Goal: Task Accomplishment & Management: Use online tool/utility

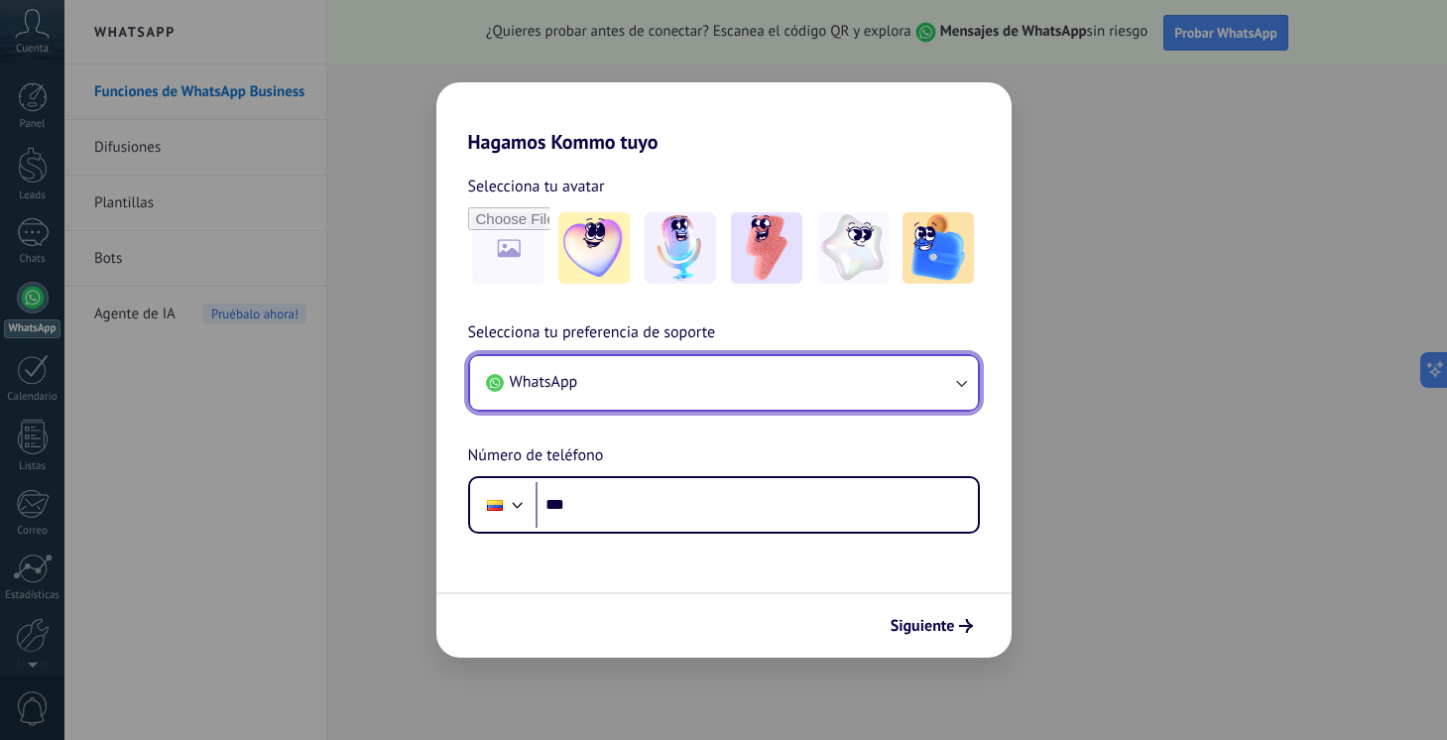
click at [963, 382] on icon "button" at bounding box center [961, 383] width 20 height 20
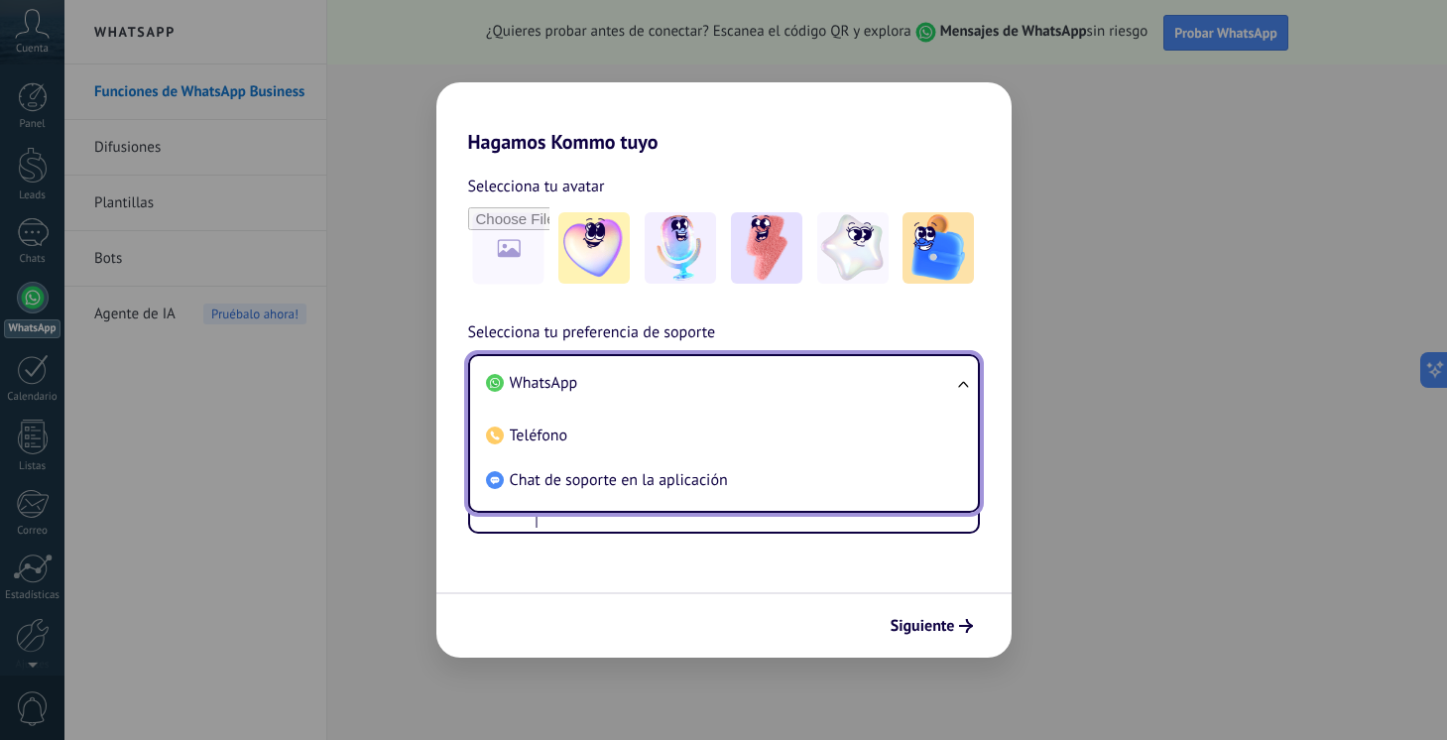
drag, startPoint x: 536, startPoint y: 441, endPoint x: 548, endPoint y: 428, distance: 17.5
click at [536, 441] on span "Teléfono" at bounding box center [539, 435] width 59 height 20
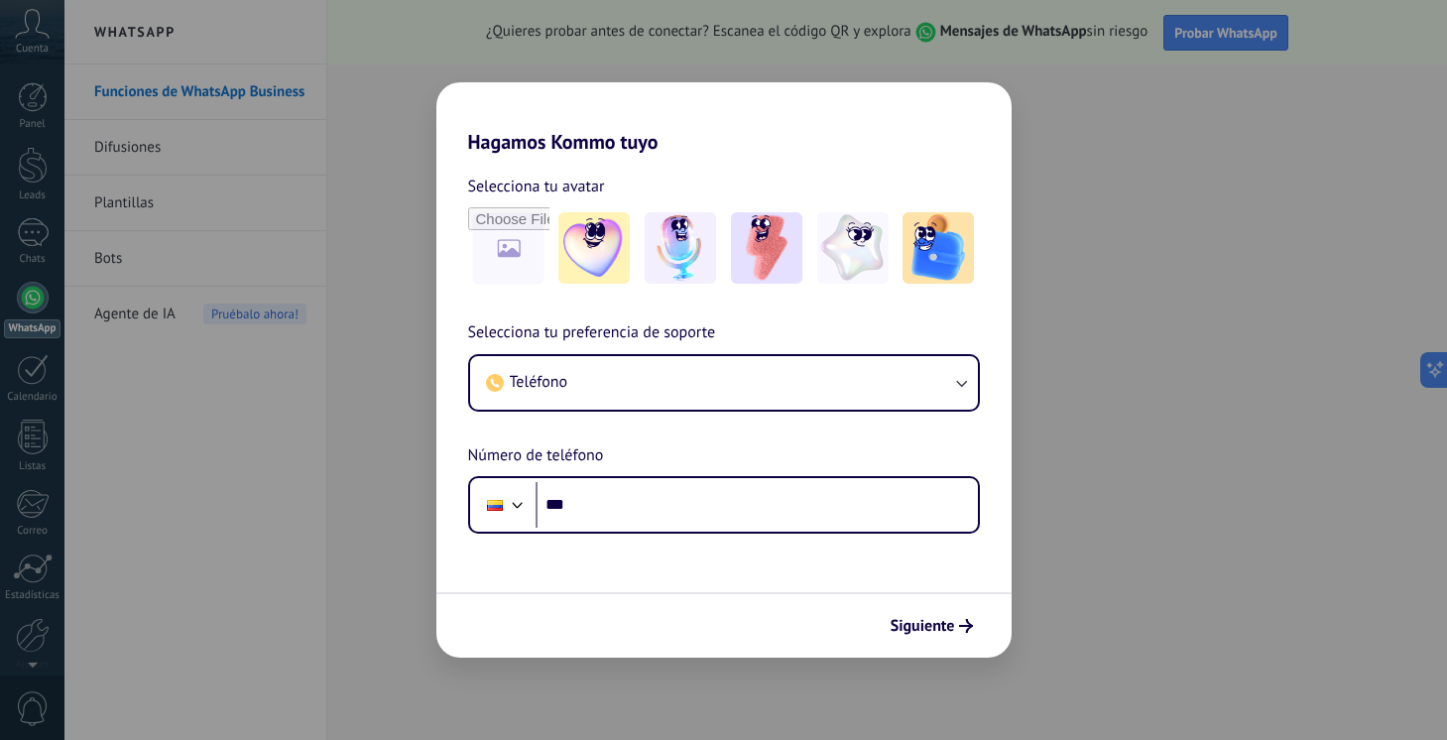
drag, startPoint x: 1064, startPoint y: 413, endPoint x: 944, endPoint y: 427, distance: 120.9
click at [1038, 427] on div "Hagamos Kommo tuyo Selecciona tu avatar Selecciona tu preferencia de soporte Te…" at bounding box center [723, 370] width 1447 height 740
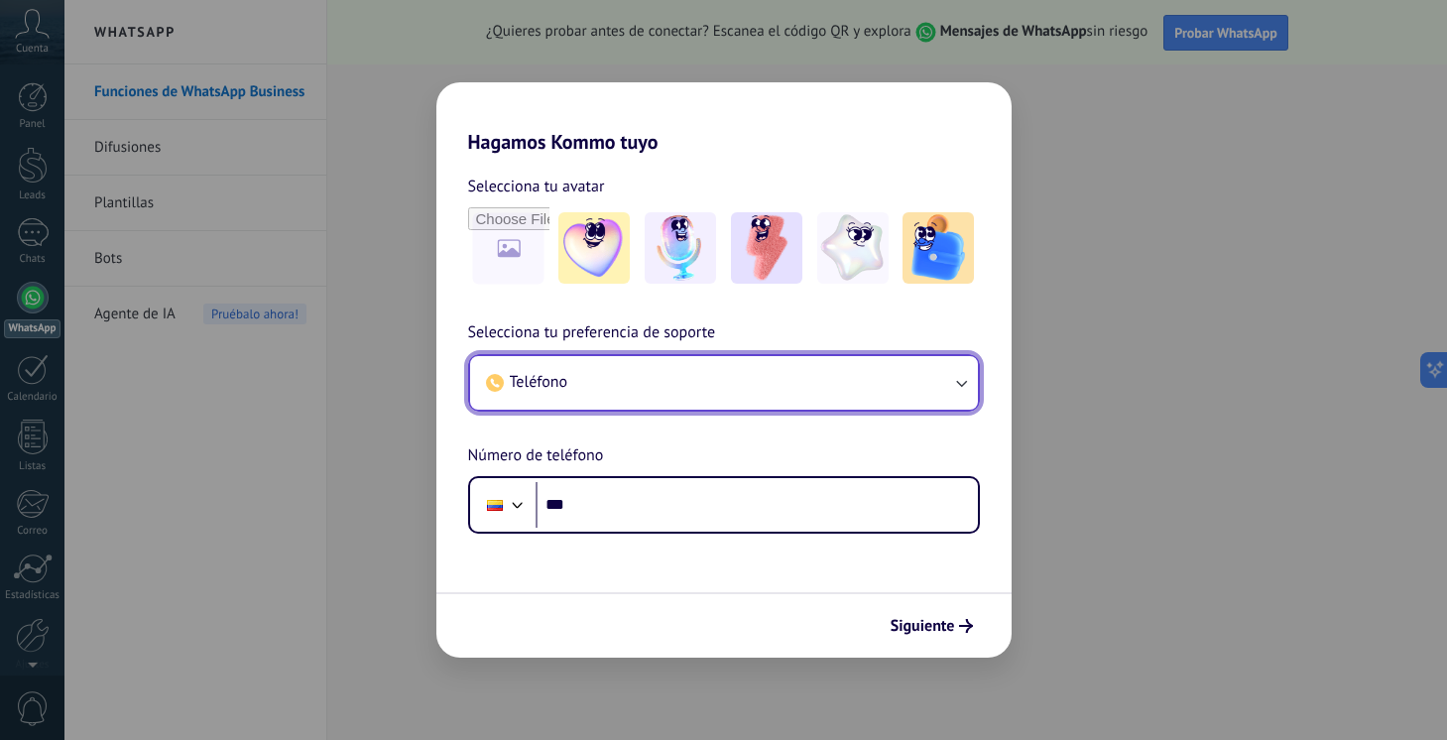
click at [958, 384] on icon "button" at bounding box center [961, 383] width 20 height 20
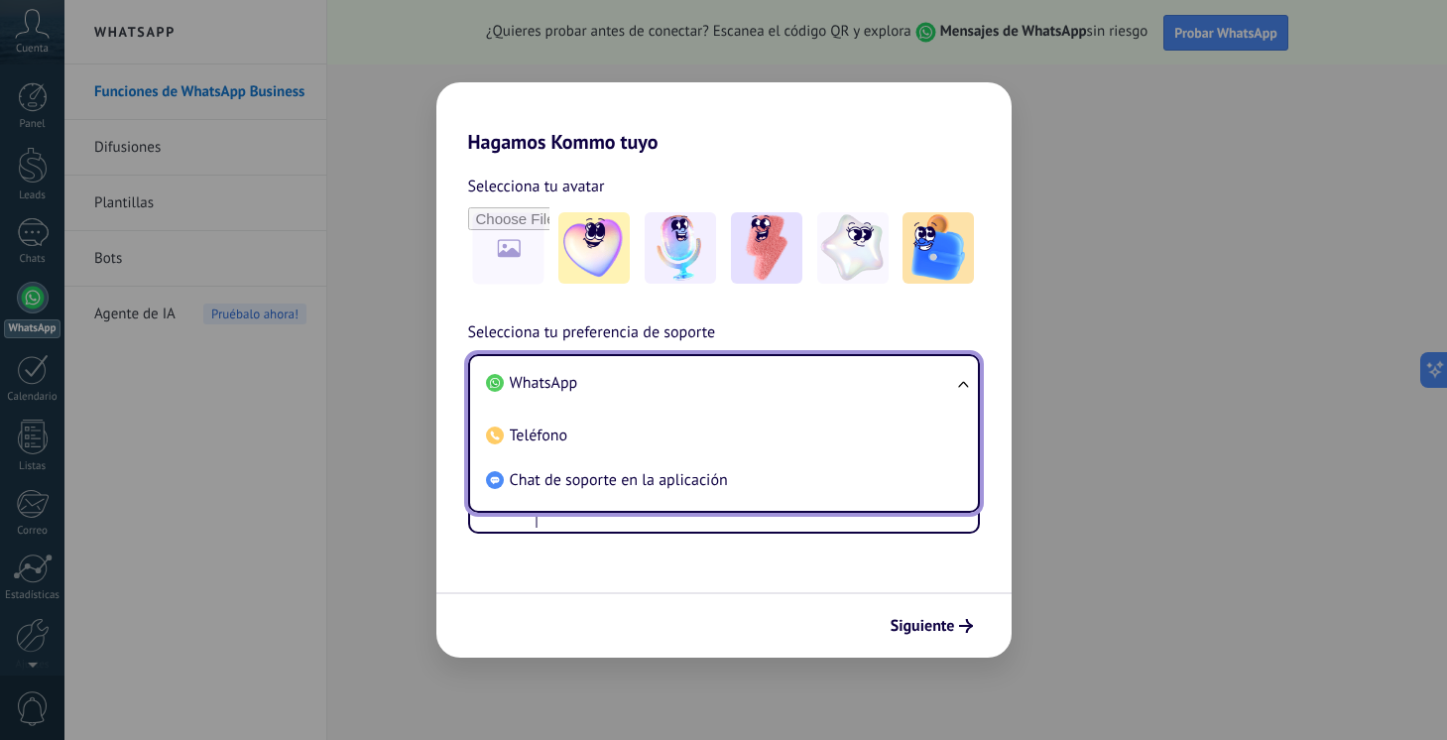
click at [527, 379] on span "WhatsApp" at bounding box center [544, 383] width 68 height 20
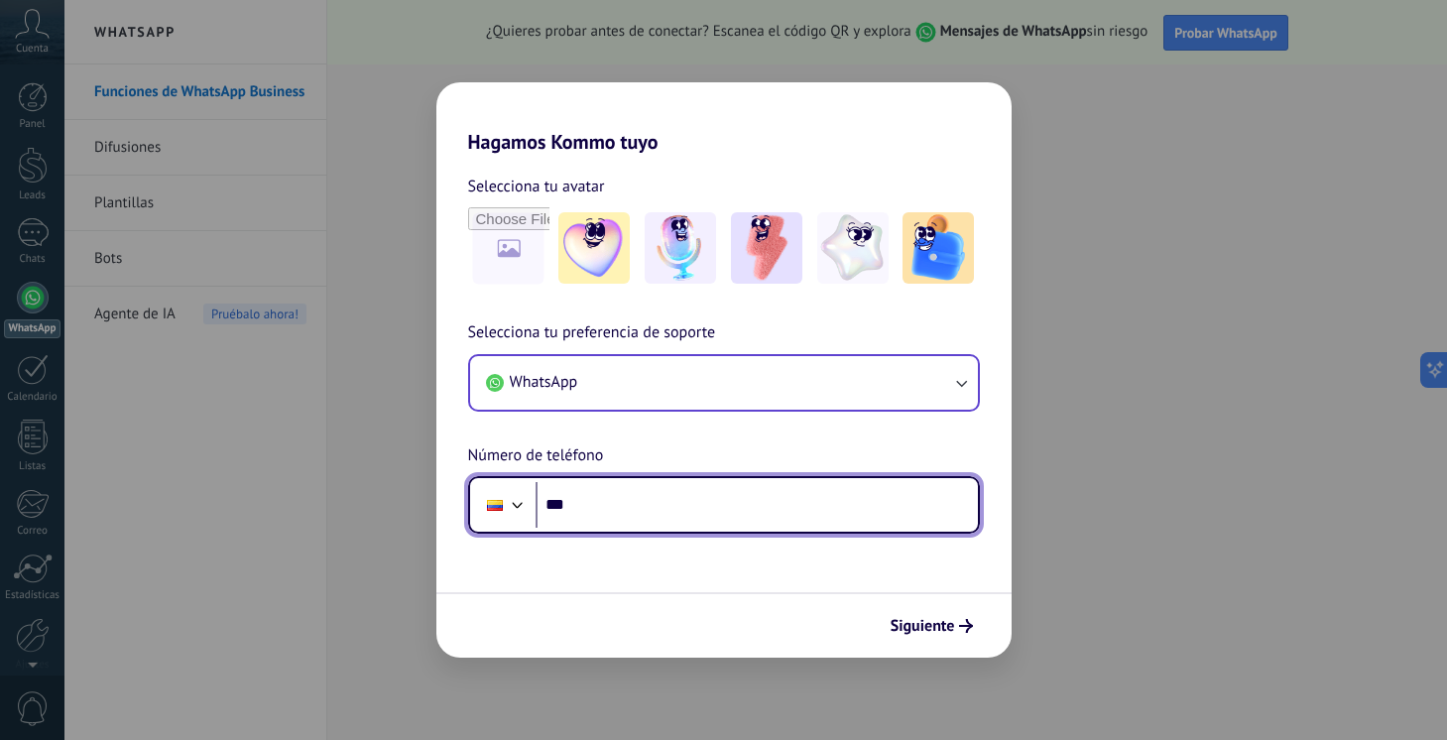
click at [573, 511] on input "***" at bounding box center [756, 505] width 442 height 46
type input "**********"
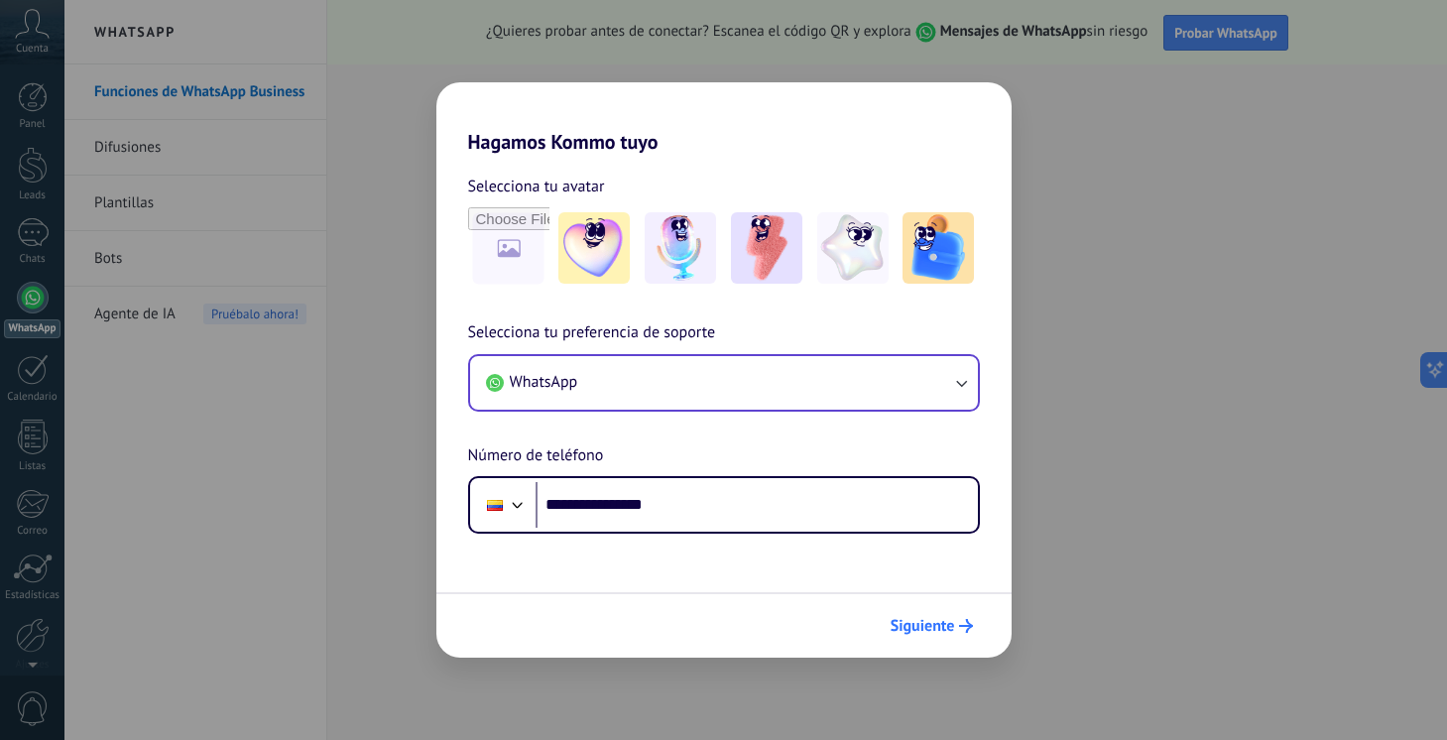
click at [966, 619] on button "Siguiente" at bounding box center [932, 626] width 100 height 34
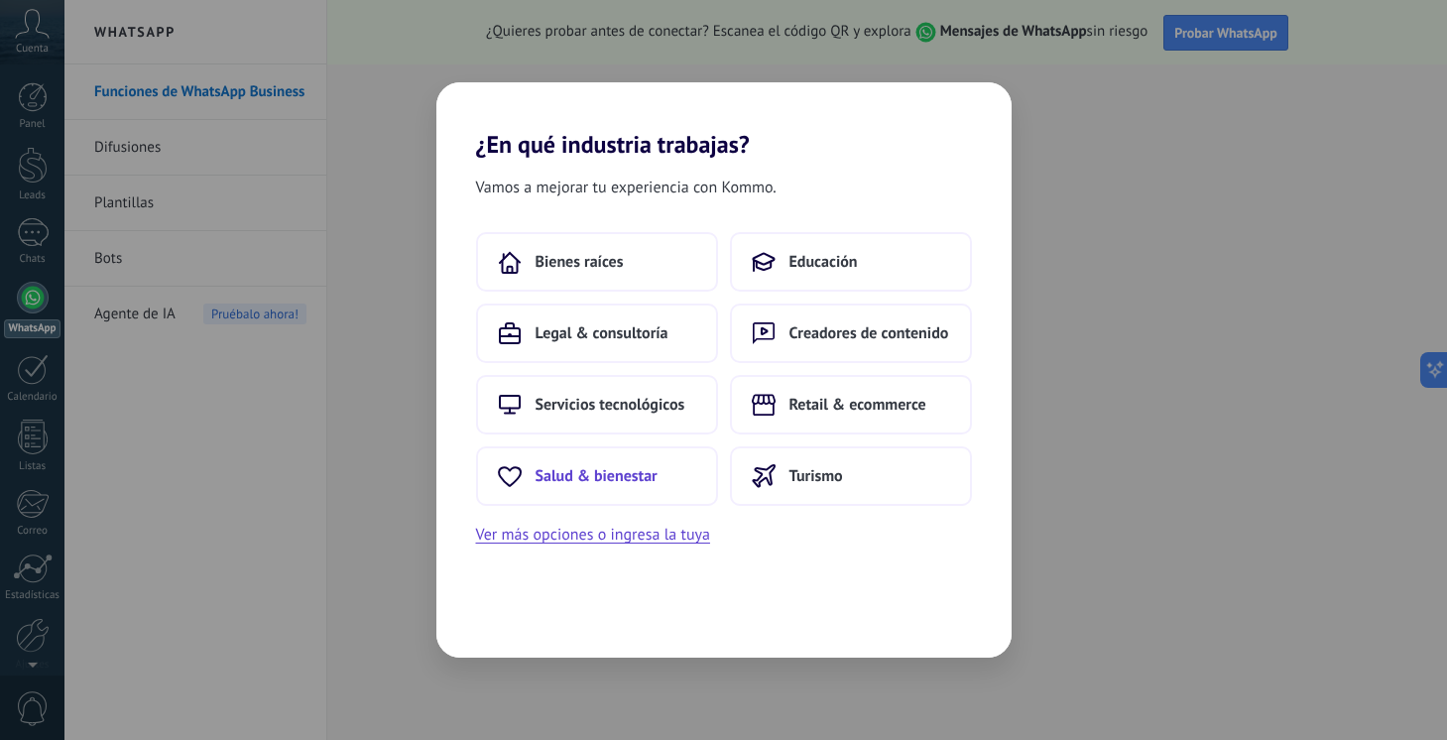
click at [554, 476] on span "Salud & bienestar" at bounding box center [596, 476] width 122 height 20
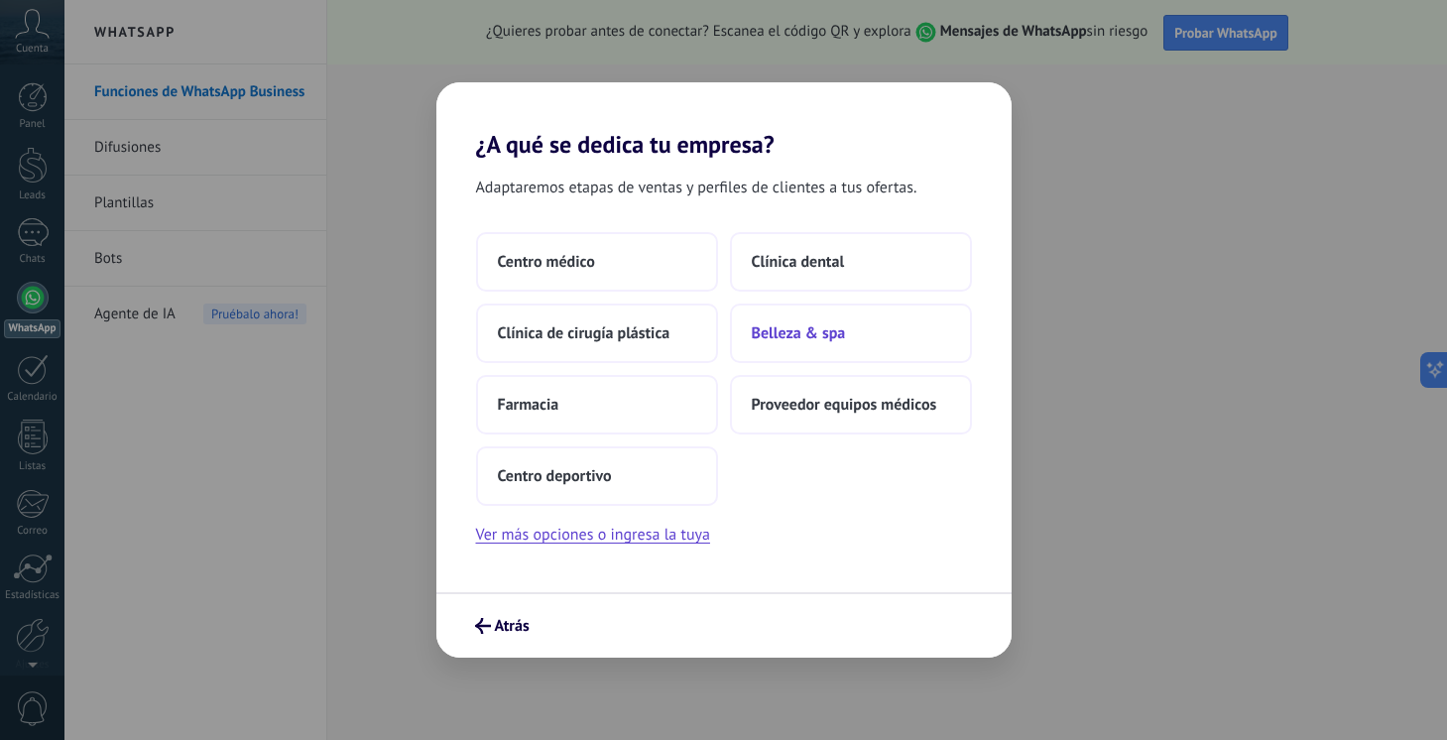
click at [798, 330] on span "Belleza & spa" at bounding box center [799, 333] width 94 height 20
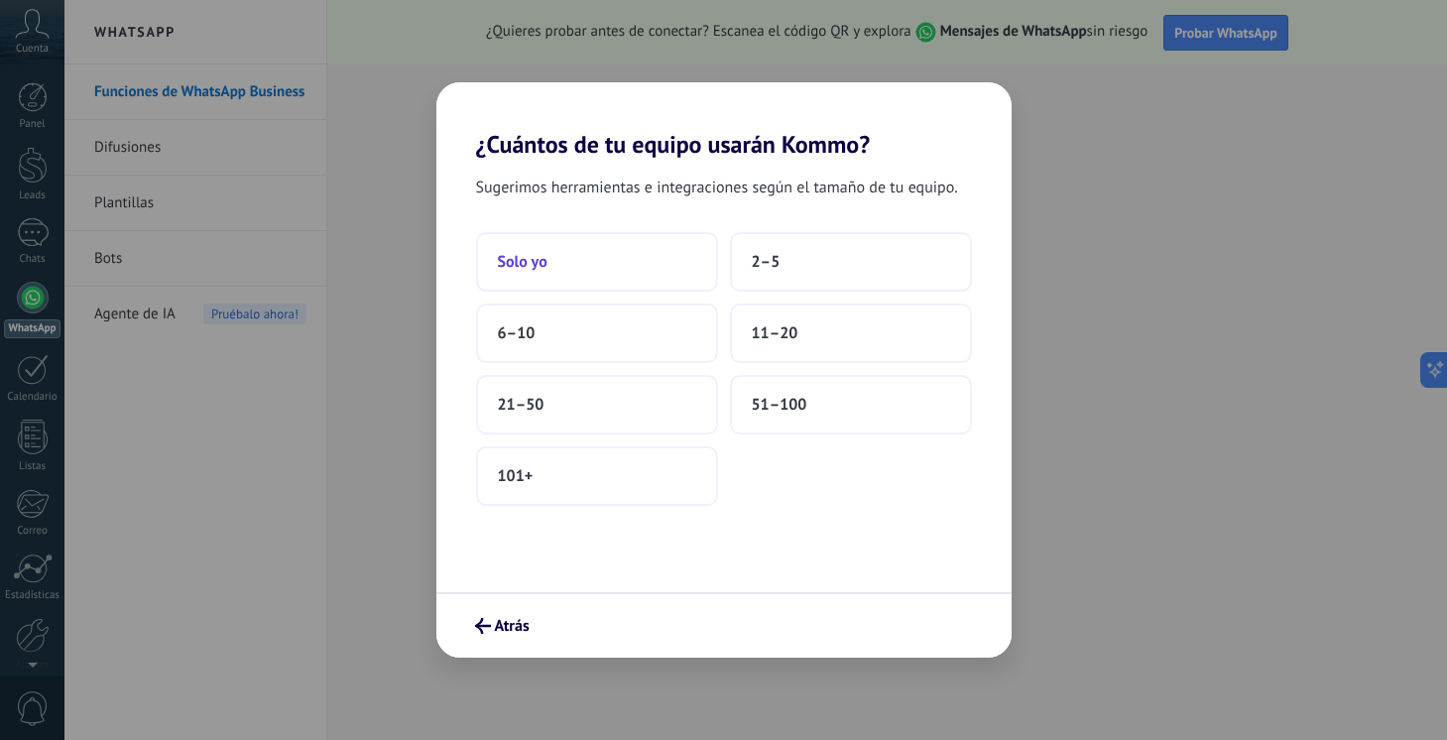
click at [551, 270] on button "Solo yo" at bounding box center [597, 261] width 242 height 59
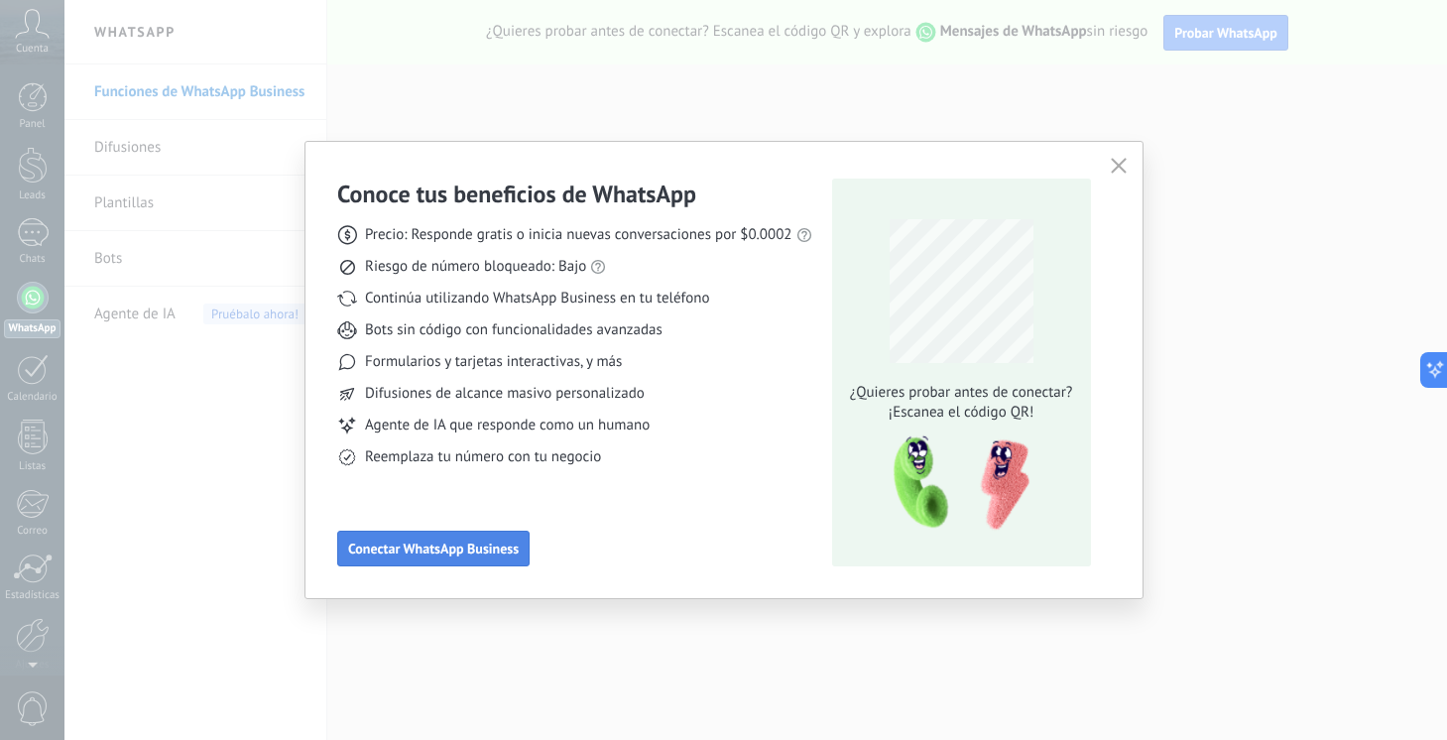
click at [427, 552] on span "Conectar WhatsApp Business" at bounding box center [433, 548] width 171 height 14
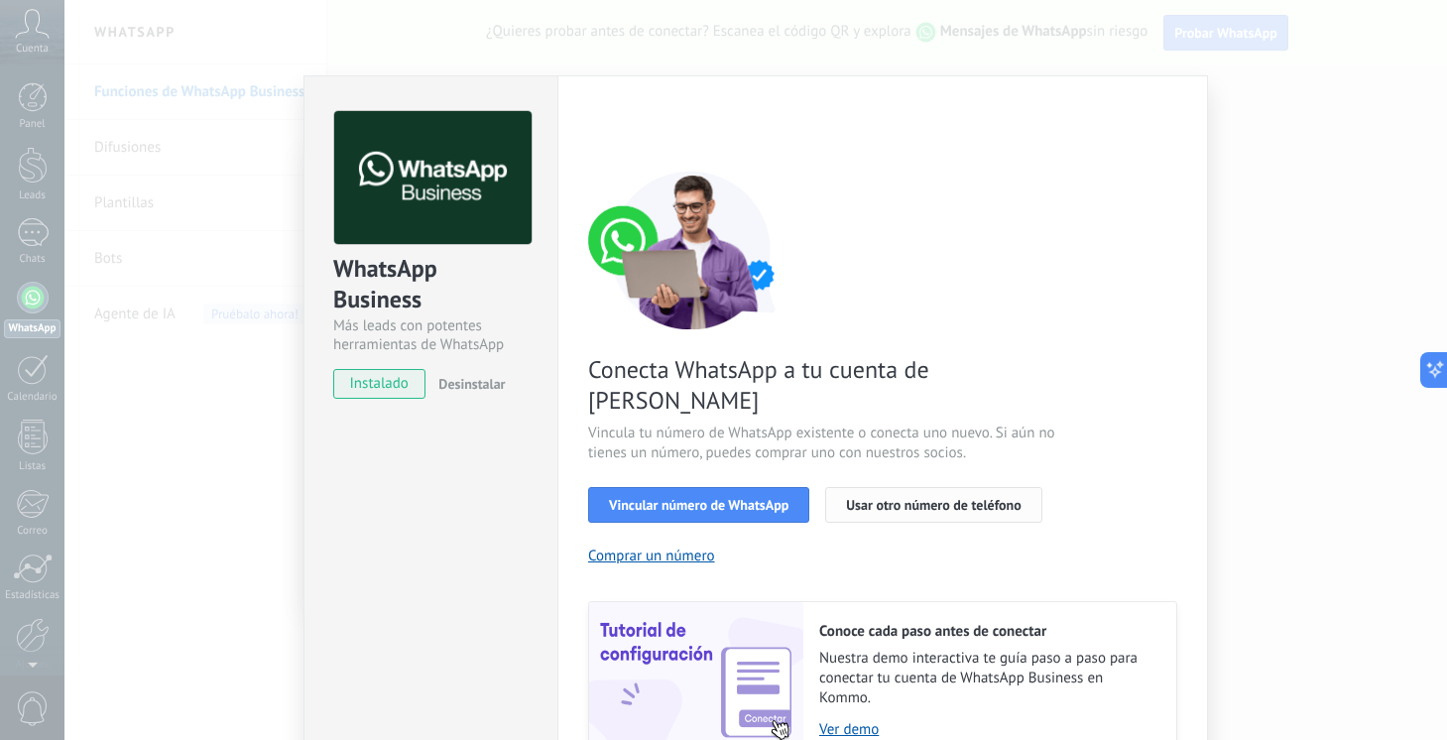
click at [879, 498] on span "Usar otro número de teléfono" at bounding box center [933, 505] width 175 height 14
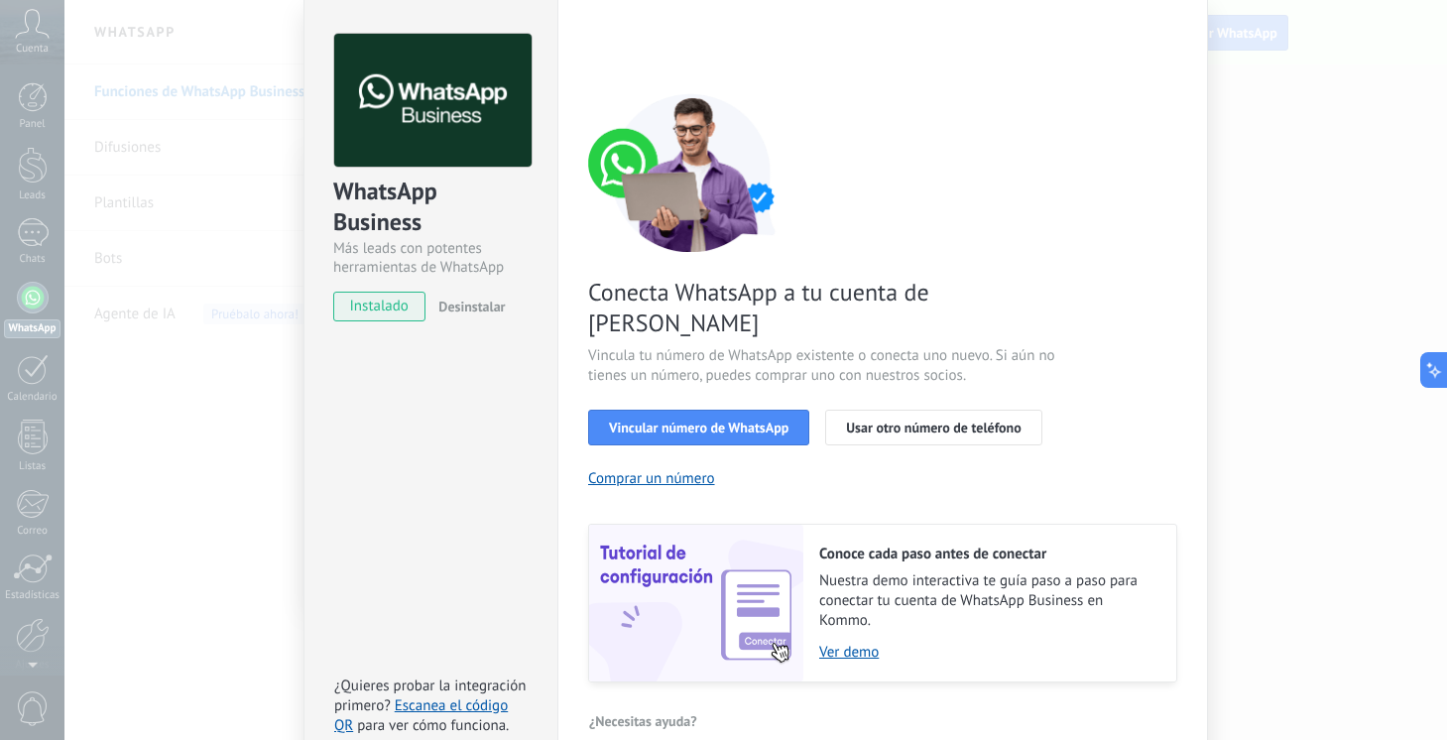
click at [388, 308] on span "instalado" at bounding box center [379, 307] width 90 height 30
click at [876, 420] on span "Usar otro número de teléfono" at bounding box center [933, 427] width 175 height 14
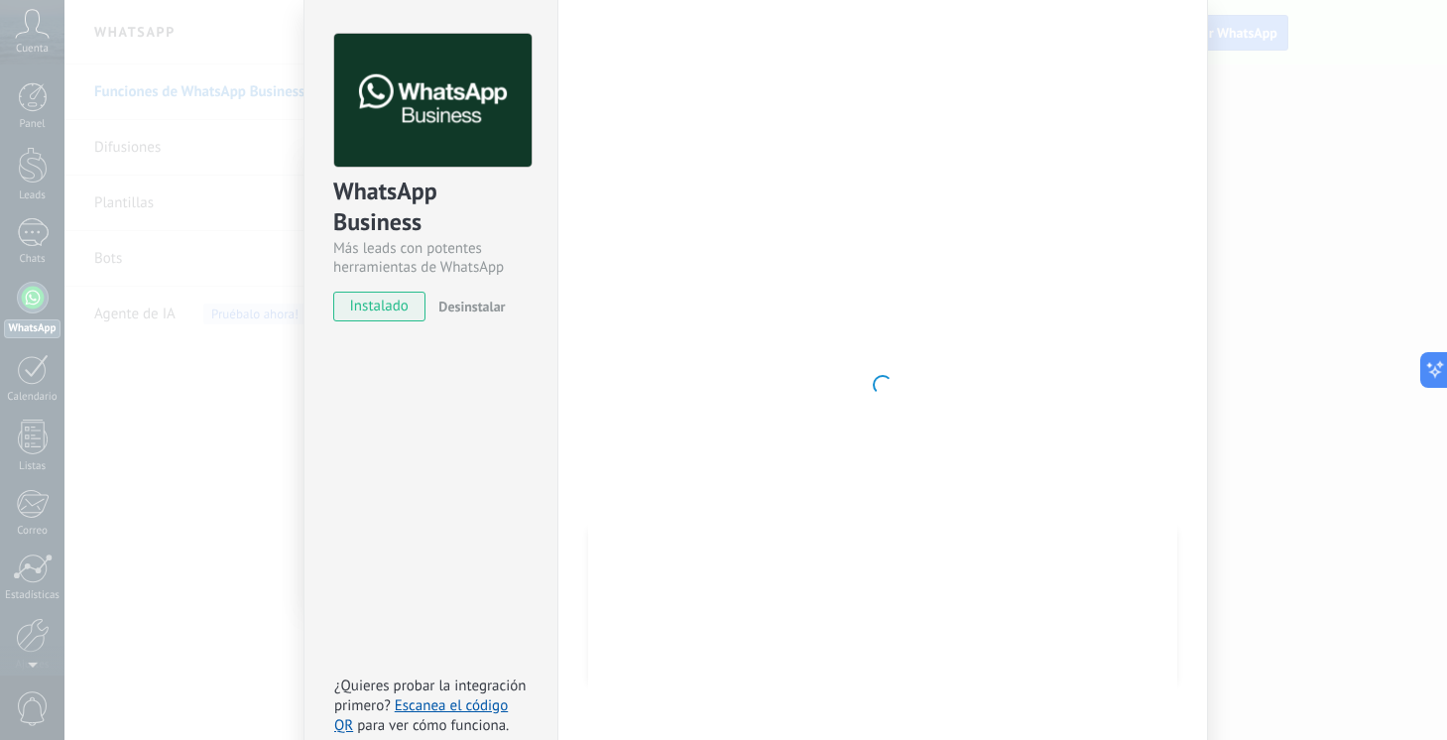
drag, startPoint x: 1091, startPoint y: 516, endPoint x: 1000, endPoint y: 428, distance: 126.2
click at [1091, 516] on div at bounding box center [882, 385] width 589 height 702
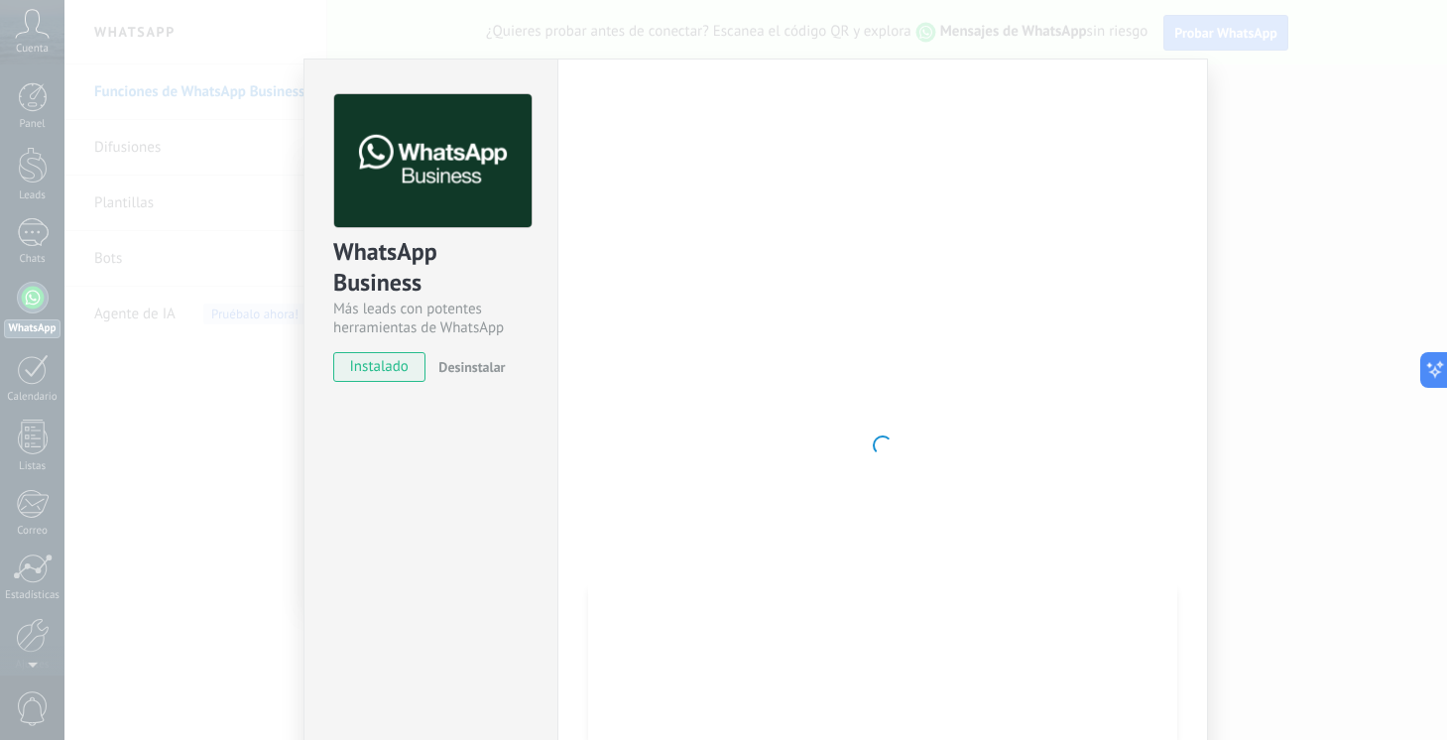
scroll to position [0, 0]
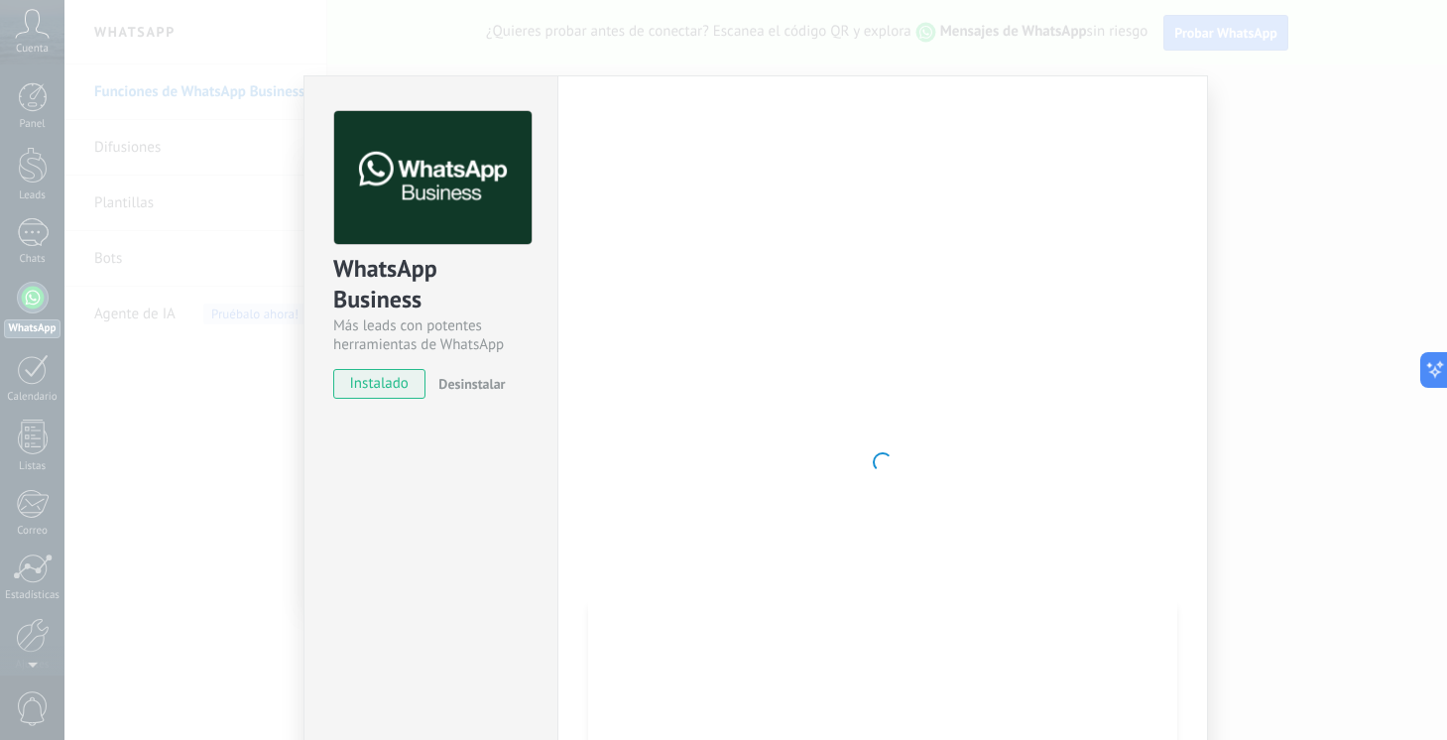
click at [729, 536] on div at bounding box center [882, 462] width 589 height 702
click at [730, 538] on div at bounding box center [882, 462] width 589 height 702
drag, startPoint x: 730, startPoint y: 538, endPoint x: 753, endPoint y: 519, distance: 30.2
click at [730, 536] on div at bounding box center [882, 462] width 589 height 702
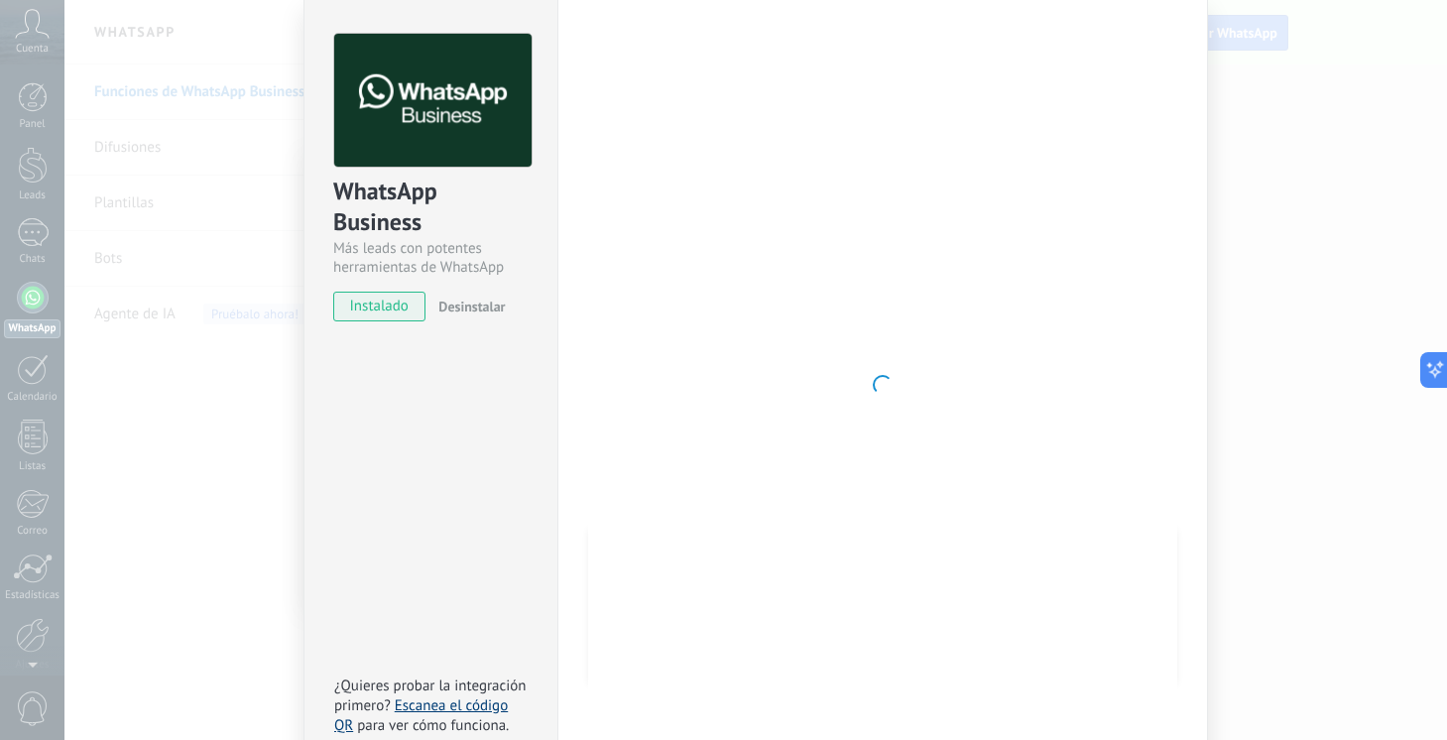
click at [460, 696] on link "Escanea el código QR" at bounding box center [421, 715] width 174 height 39
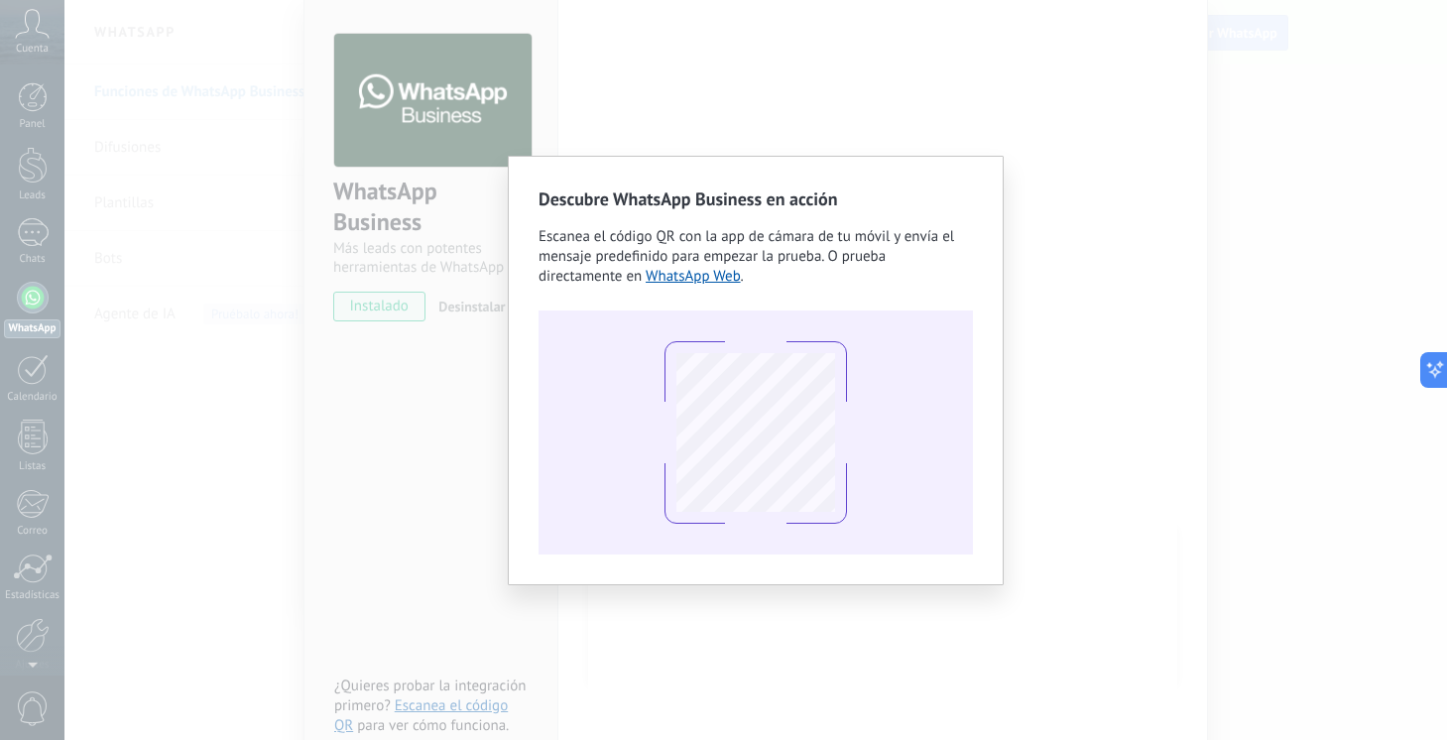
click at [1247, 166] on div "Descubre WhatsApp Business en acción Escanea el código QR con la app de cámara …" at bounding box center [755, 370] width 1382 height 740
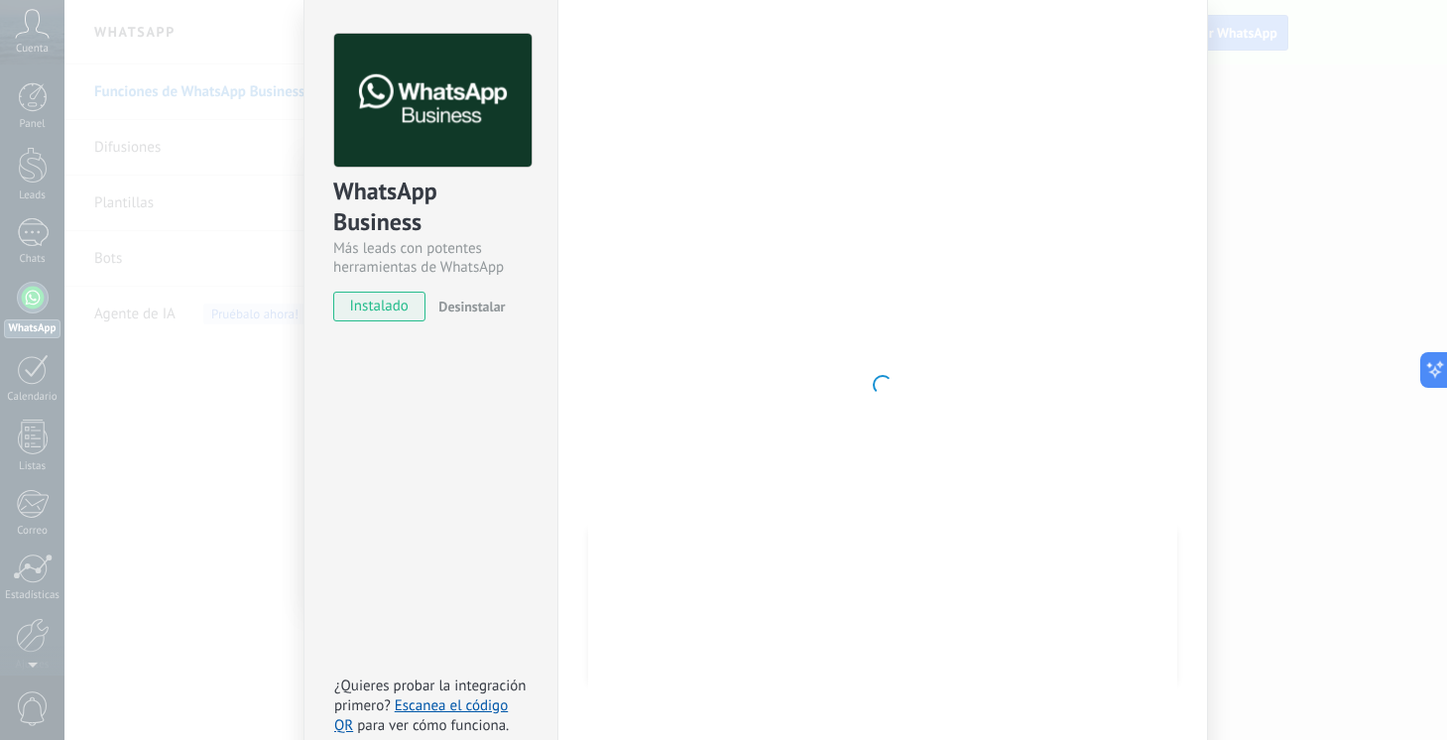
click at [1247, 166] on div at bounding box center [755, 370] width 1382 height 740
click at [367, 306] on span "instalado" at bounding box center [379, 307] width 90 height 30
click at [366, 306] on span "instalado" at bounding box center [379, 307] width 90 height 30
click at [365, 306] on span "instalado" at bounding box center [379, 307] width 90 height 30
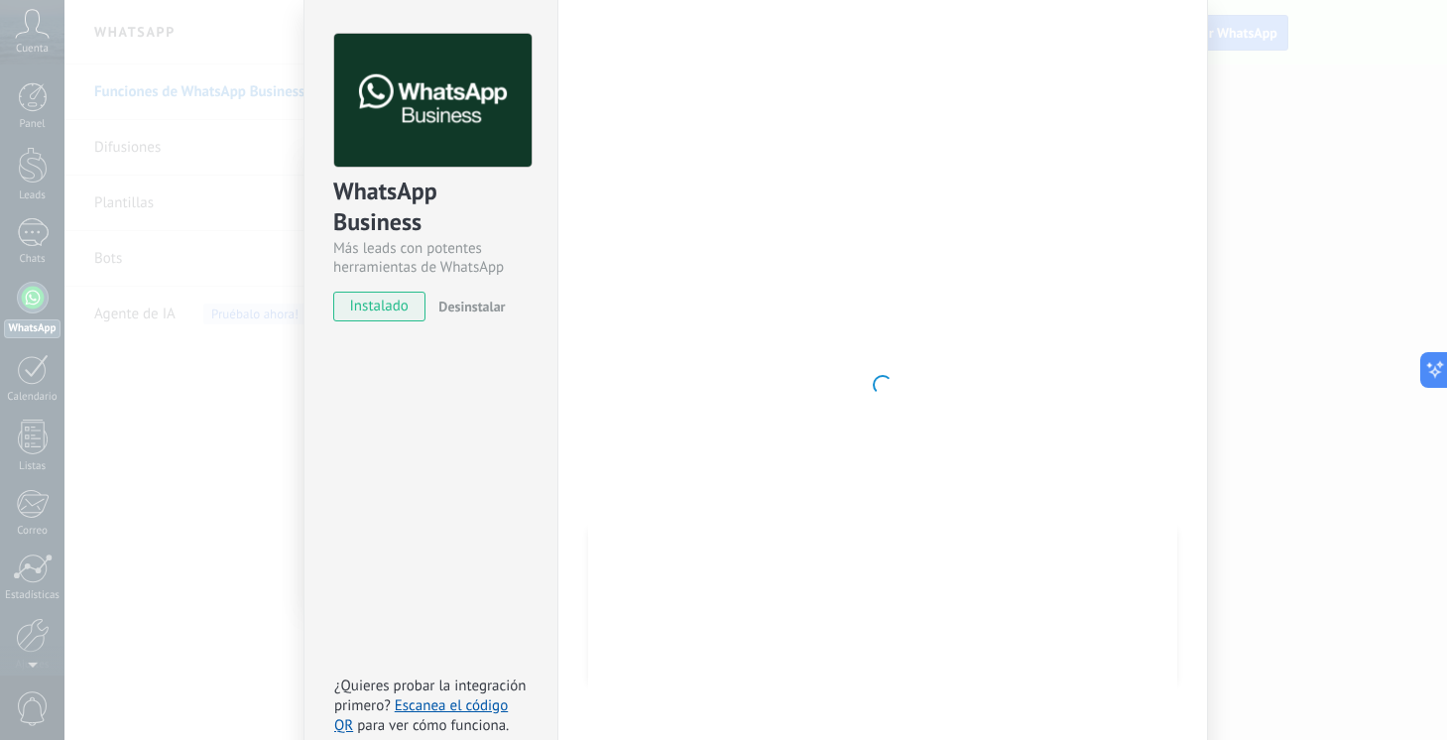
click at [365, 306] on span "instalado" at bounding box center [379, 307] width 90 height 30
click at [375, 307] on span "instalado" at bounding box center [379, 307] width 90 height 30
click at [1121, 335] on div at bounding box center [882, 385] width 589 height 702
click at [1126, 331] on div at bounding box center [882, 385] width 589 height 702
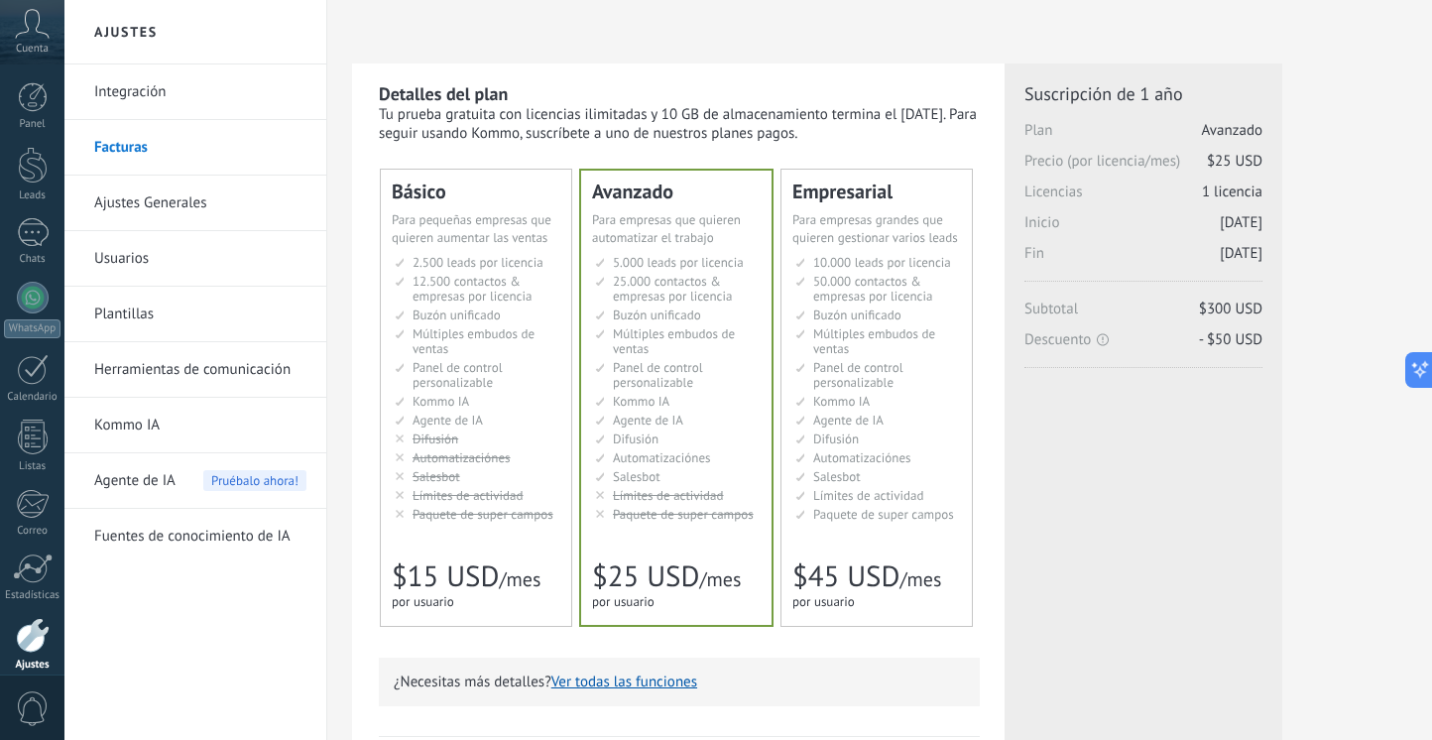
click at [125, 104] on link "Integración" at bounding box center [200, 92] width 212 height 56
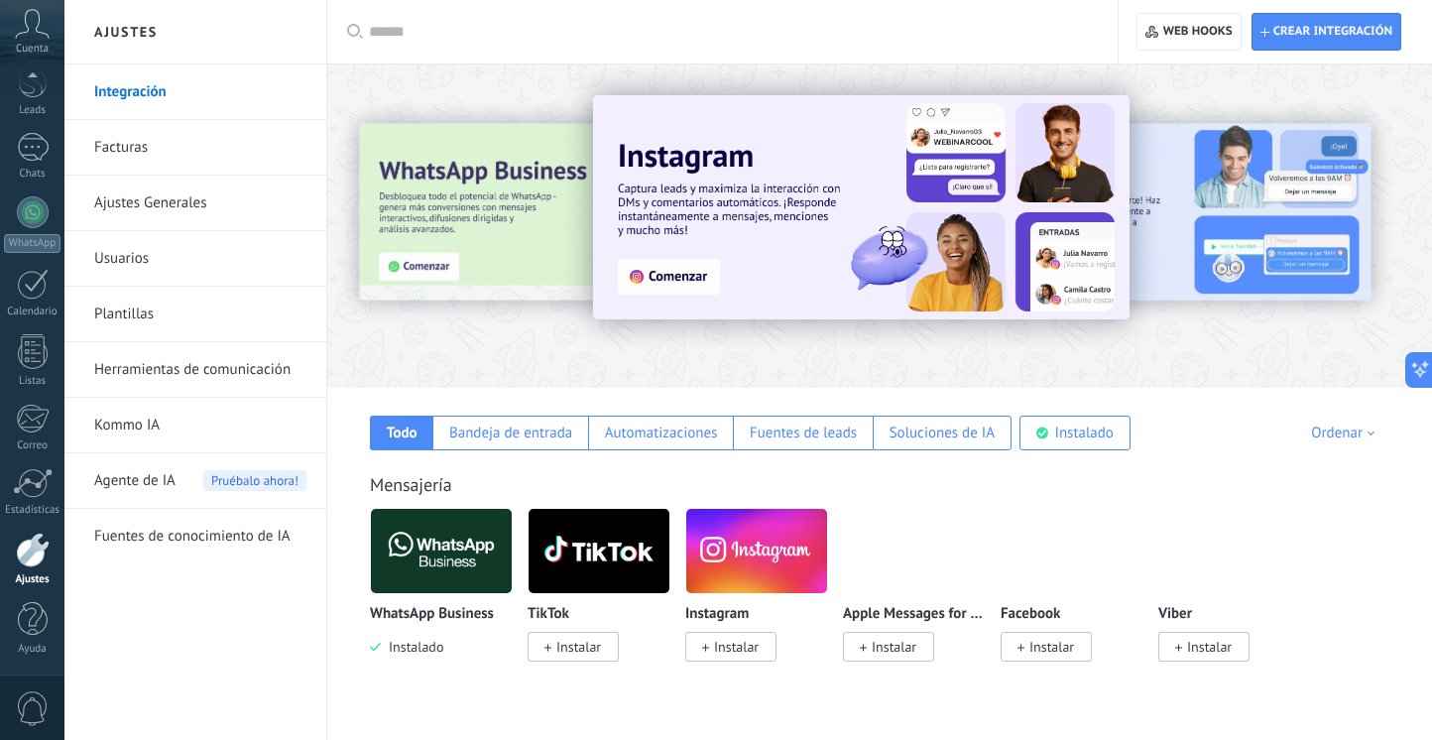
scroll to position [198, 0]
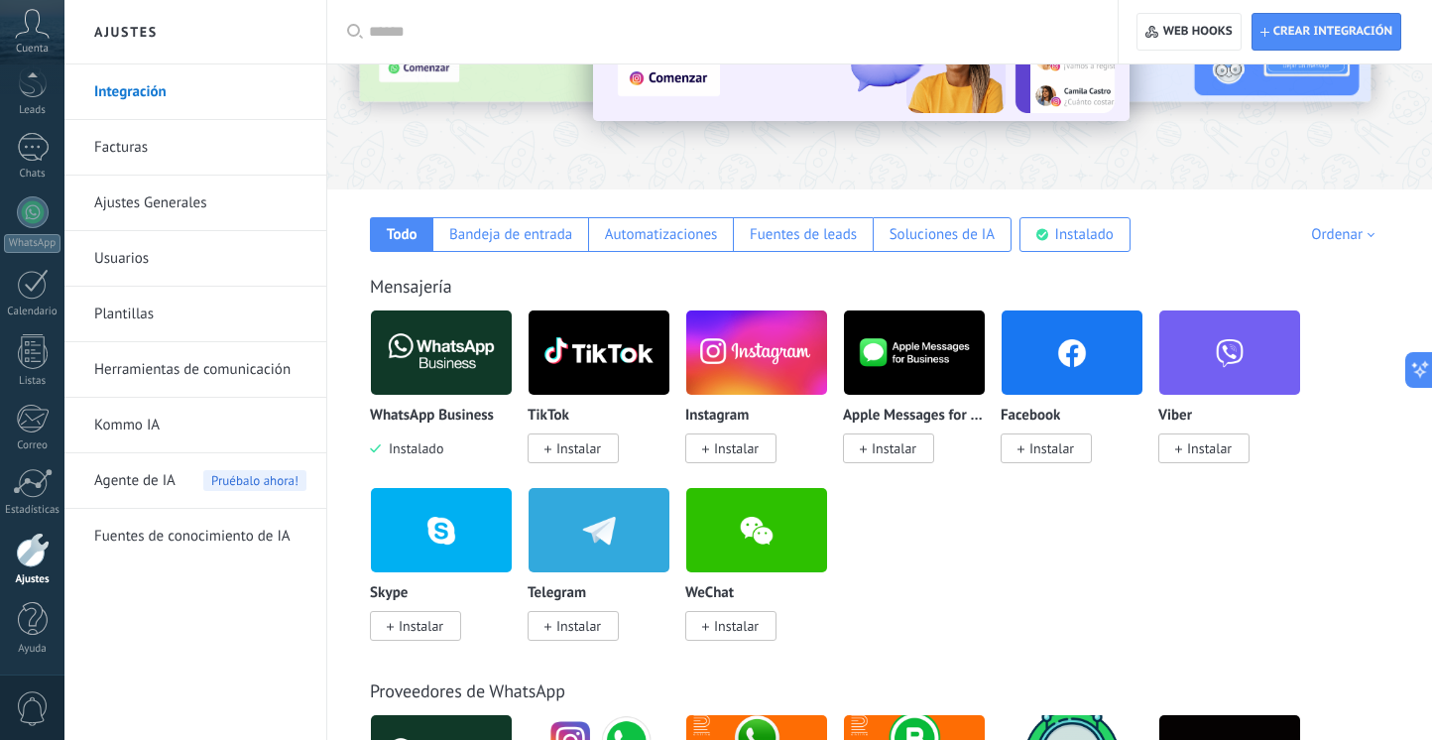
click at [176, 204] on link "Ajustes Generales" at bounding box center [200, 204] width 212 height 56
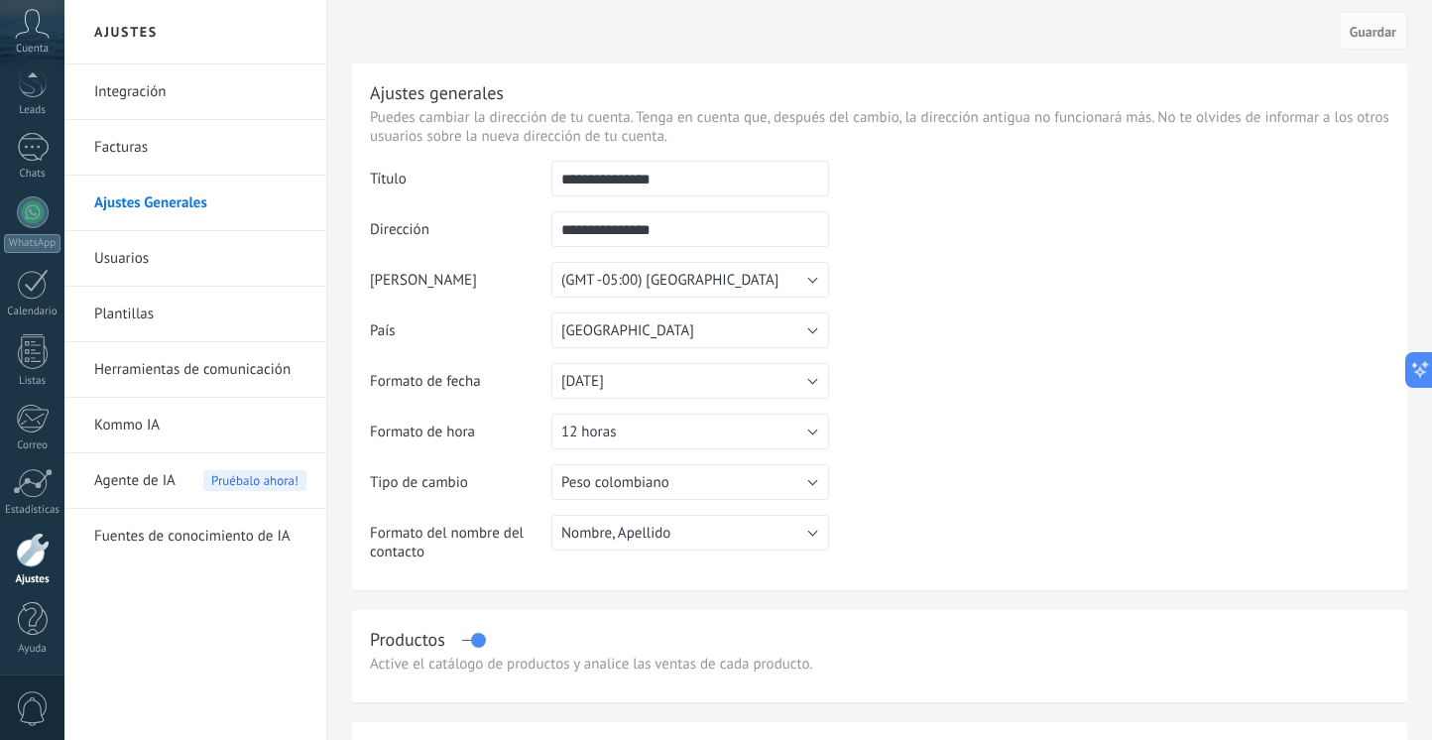
click at [178, 95] on link "Integración" at bounding box center [200, 92] width 212 height 56
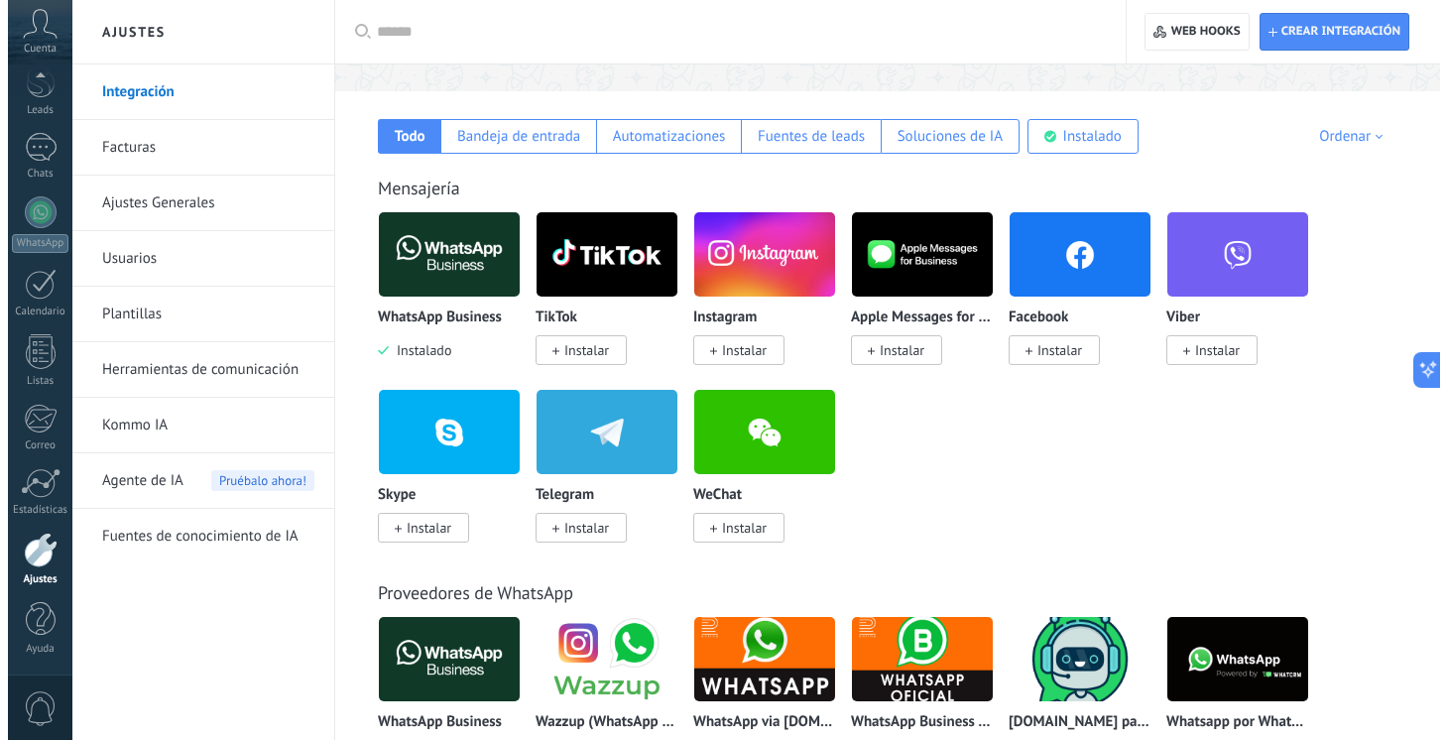
scroll to position [297, 0]
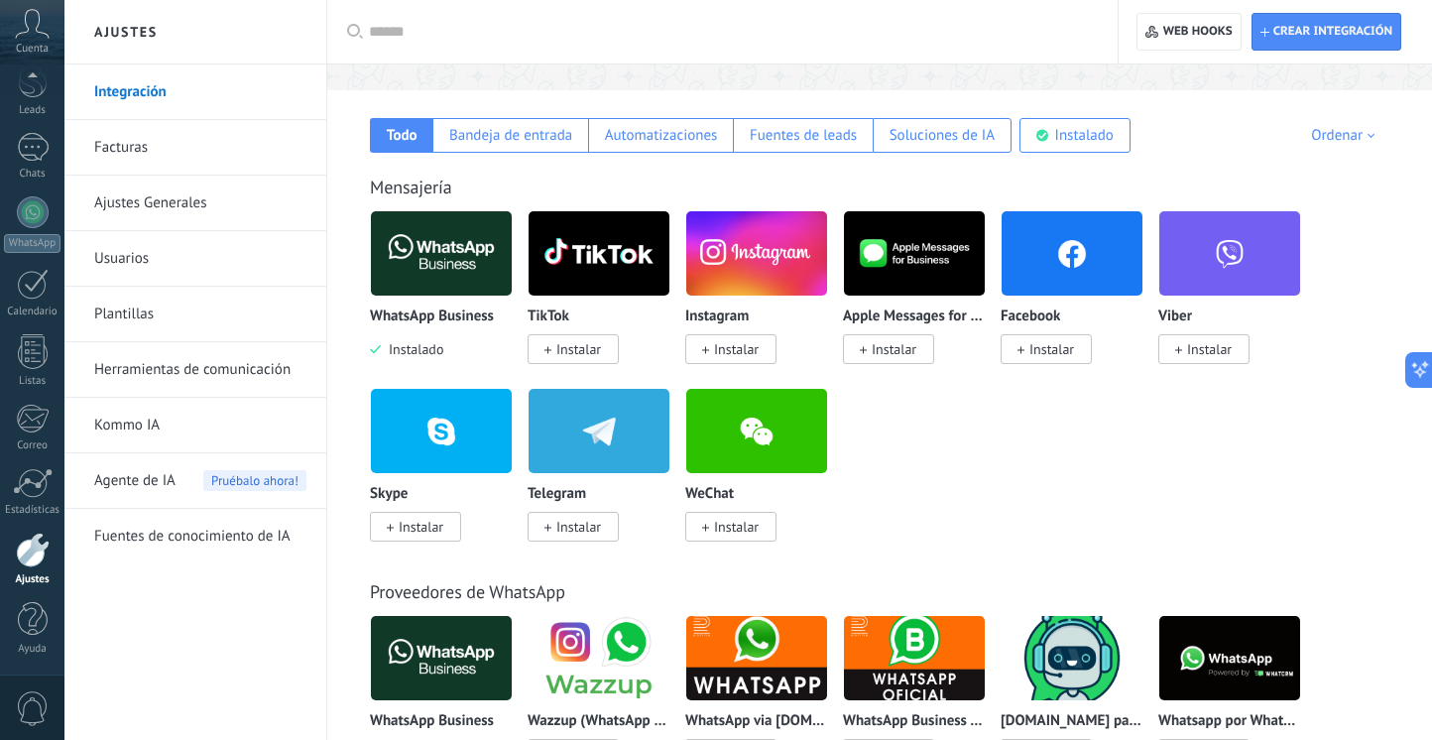
click at [455, 259] on img at bounding box center [441, 253] width 141 height 96
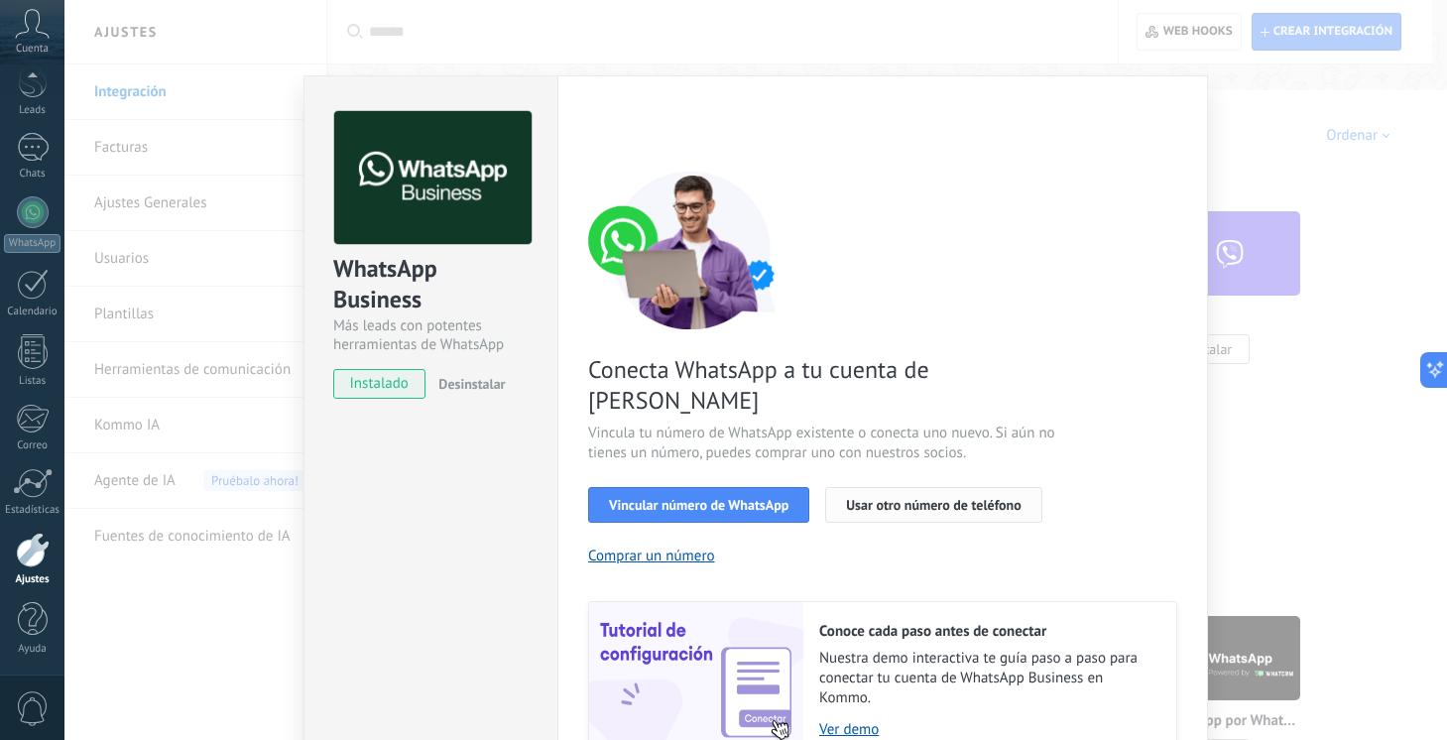
click at [887, 498] on span "Usar otro número de teléfono" at bounding box center [933, 505] width 175 height 14
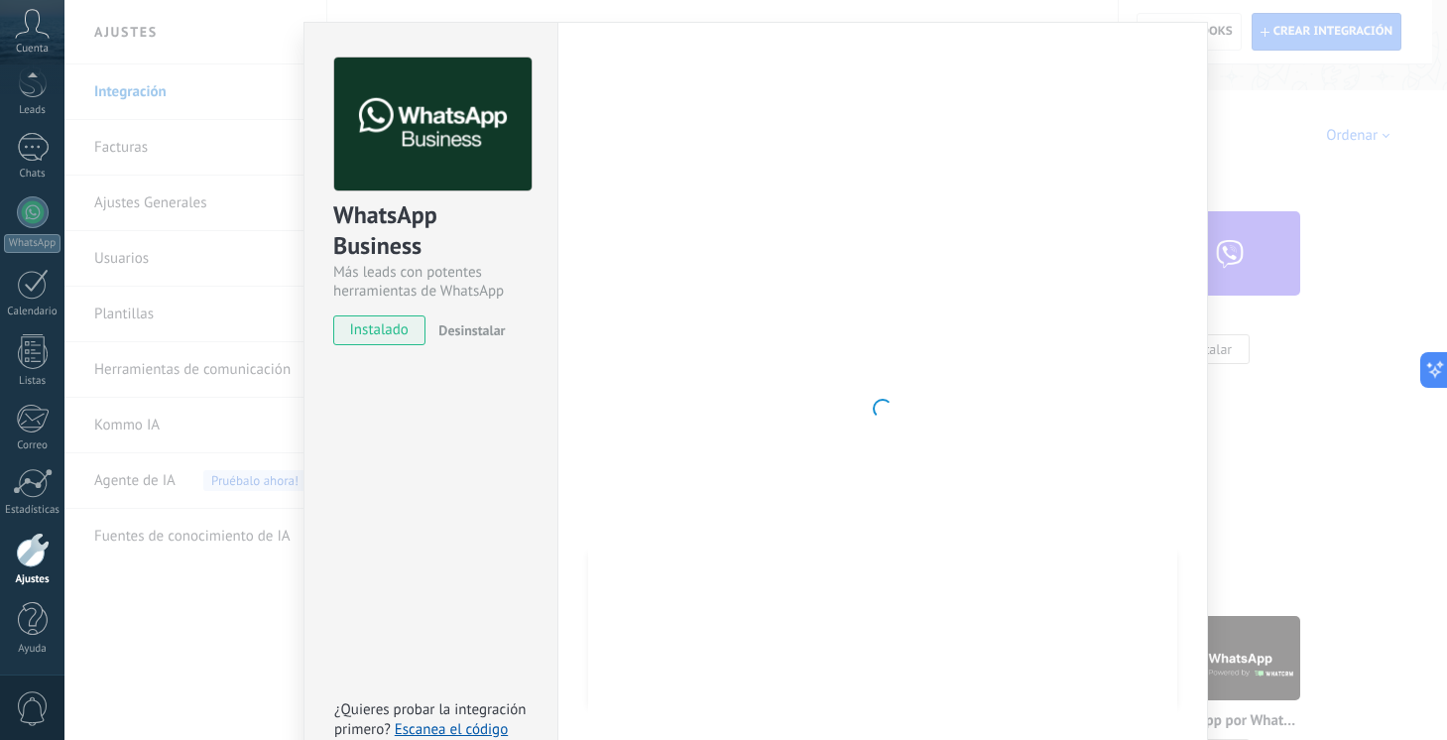
scroll to position [77, 0]
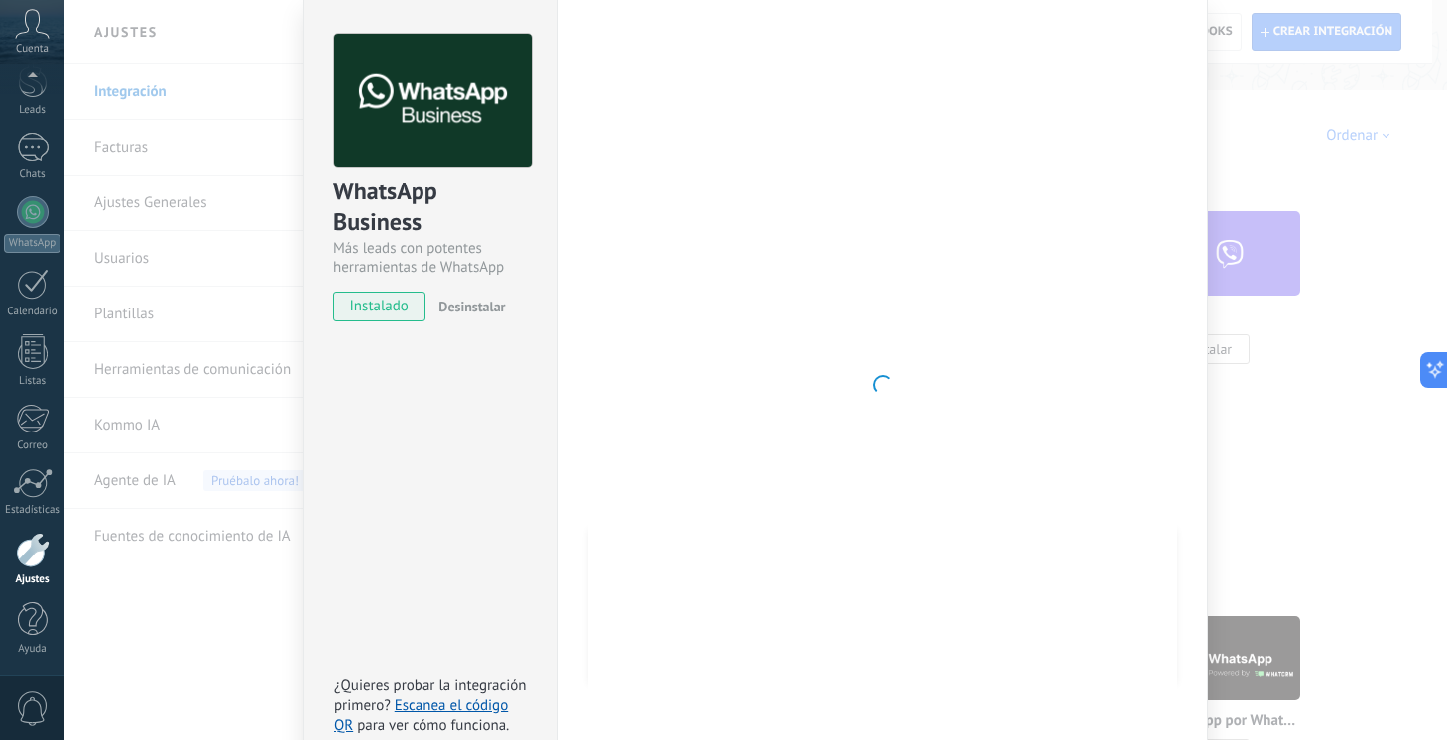
click at [1154, 143] on div at bounding box center [882, 385] width 589 height 702
click at [1021, 476] on div at bounding box center [882, 385] width 589 height 702
click at [1021, 474] on div at bounding box center [882, 385] width 589 height 702
click at [1028, 470] on div at bounding box center [882, 385] width 589 height 702
click at [1028, 467] on div at bounding box center [882, 385] width 589 height 702
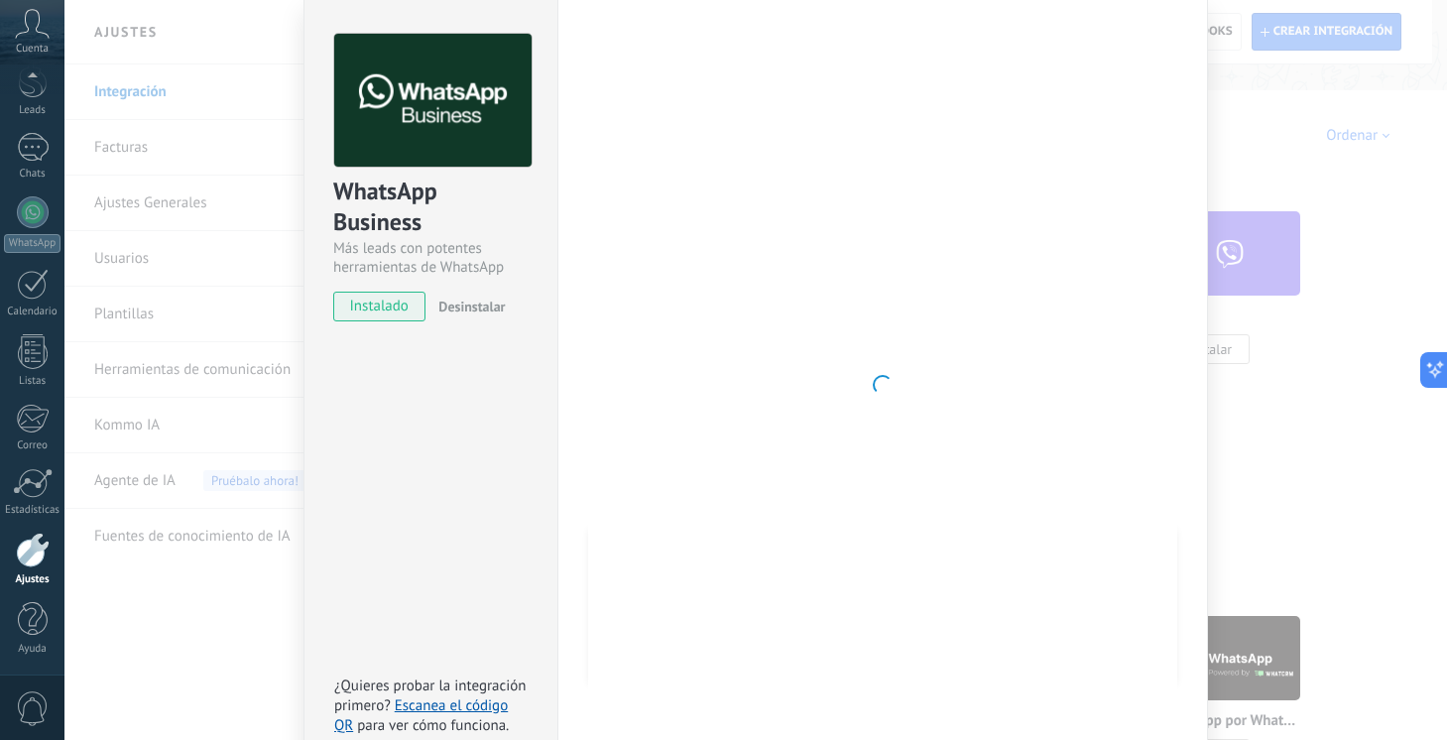
click at [1028, 467] on div at bounding box center [882, 385] width 589 height 702
click at [830, 420] on div at bounding box center [882, 385] width 589 height 702
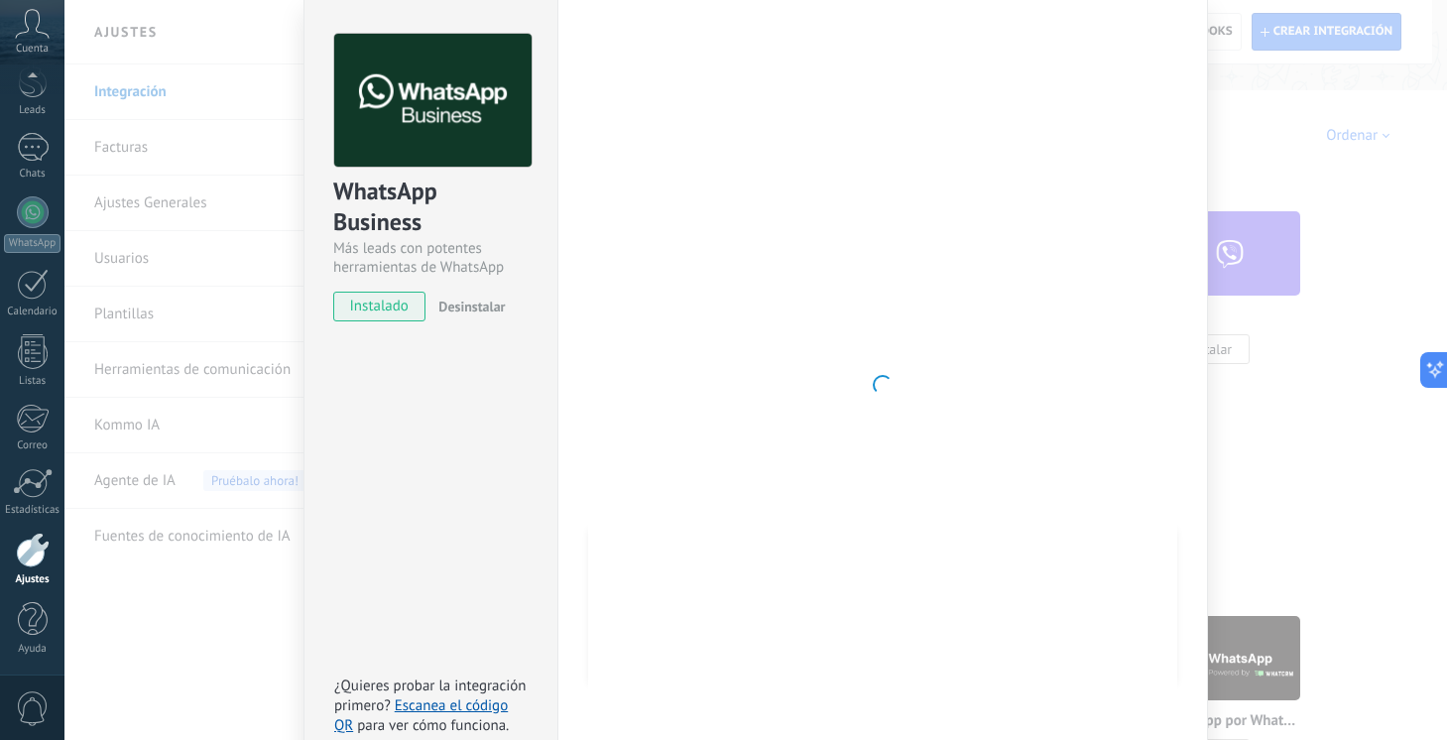
click at [884, 541] on div at bounding box center [882, 385] width 589 height 702
click at [792, 373] on div at bounding box center [882, 385] width 589 height 702
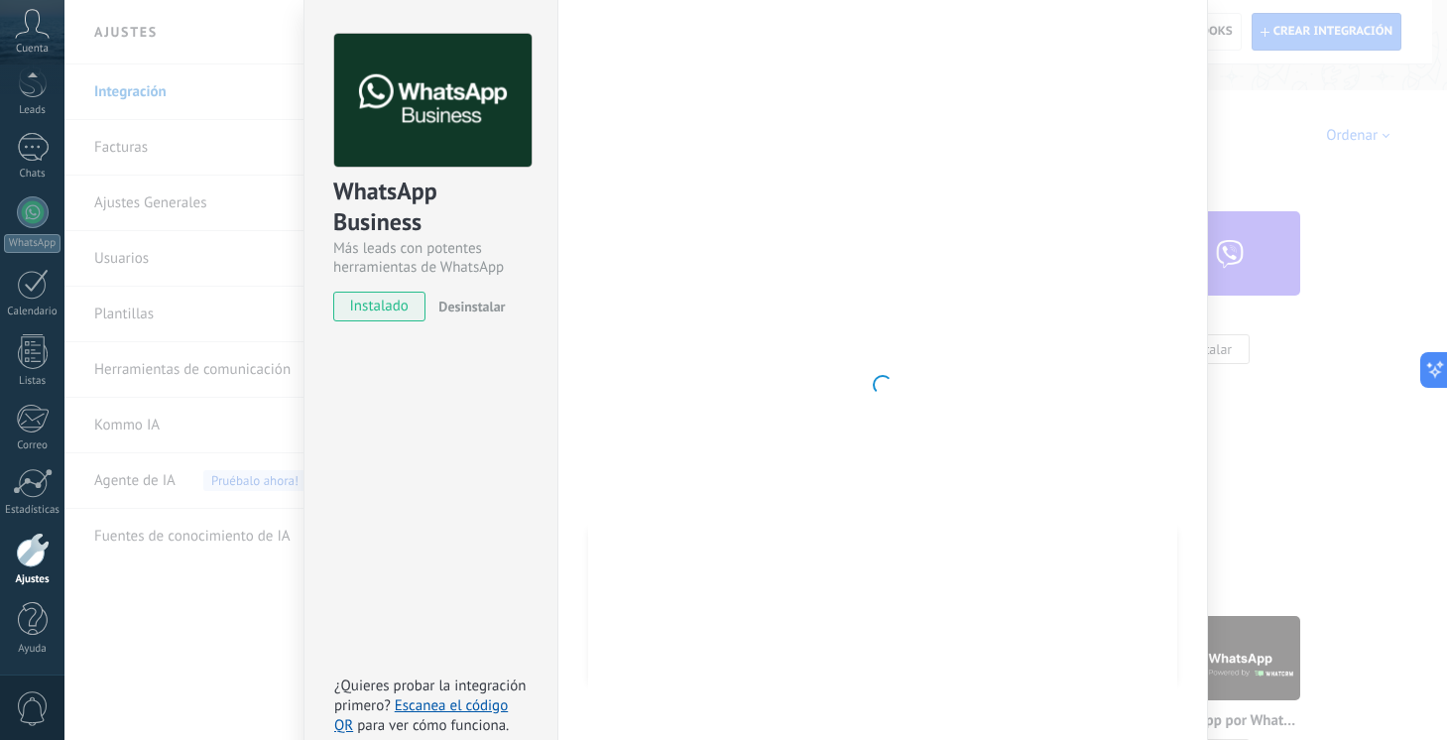
click at [792, 373] on div at bounding box center [882, 385] width 589 height 702
